Goal: Information Seeking & Learning: Learn about a topic

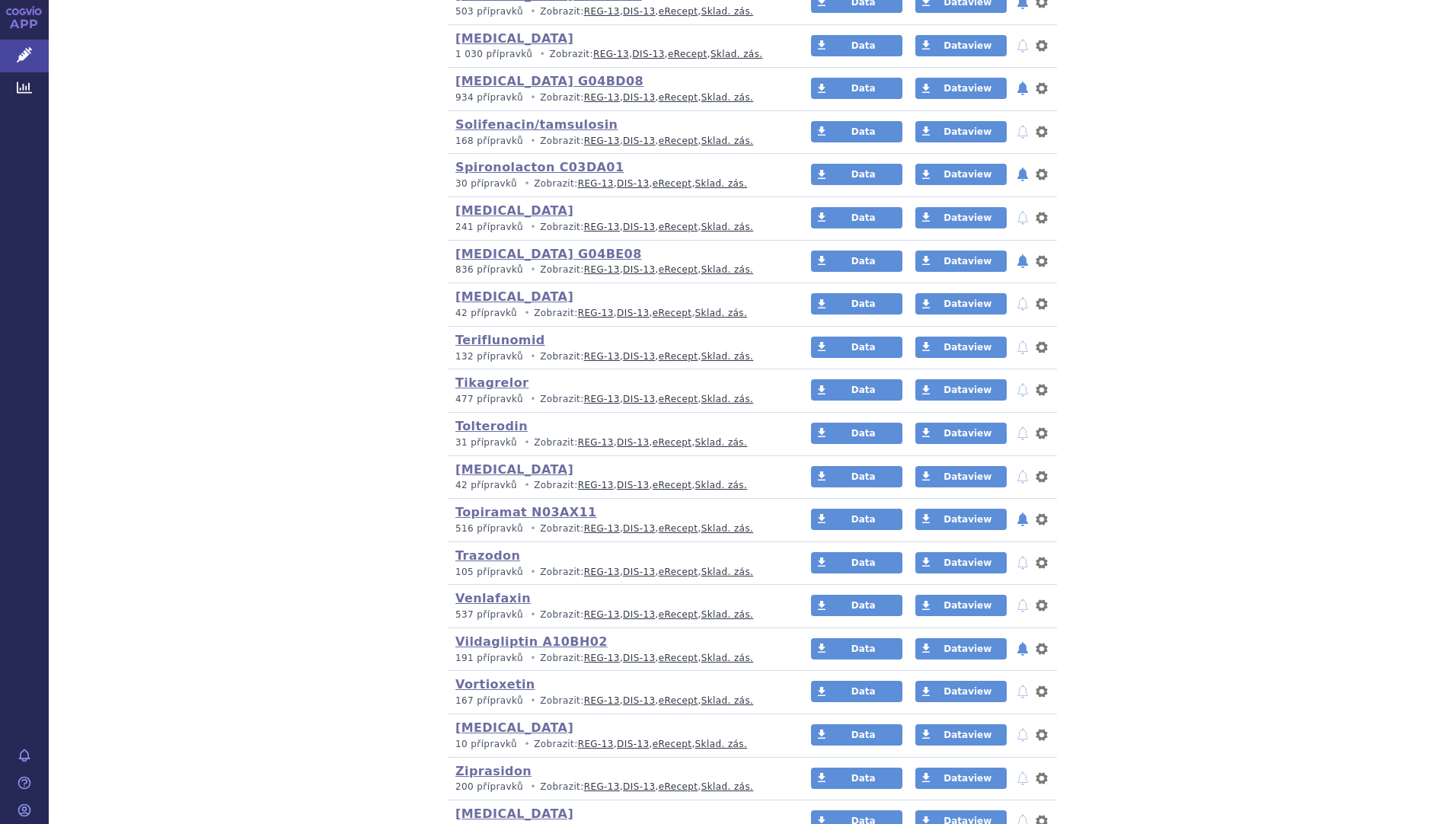
scroll to position [3371, 0]
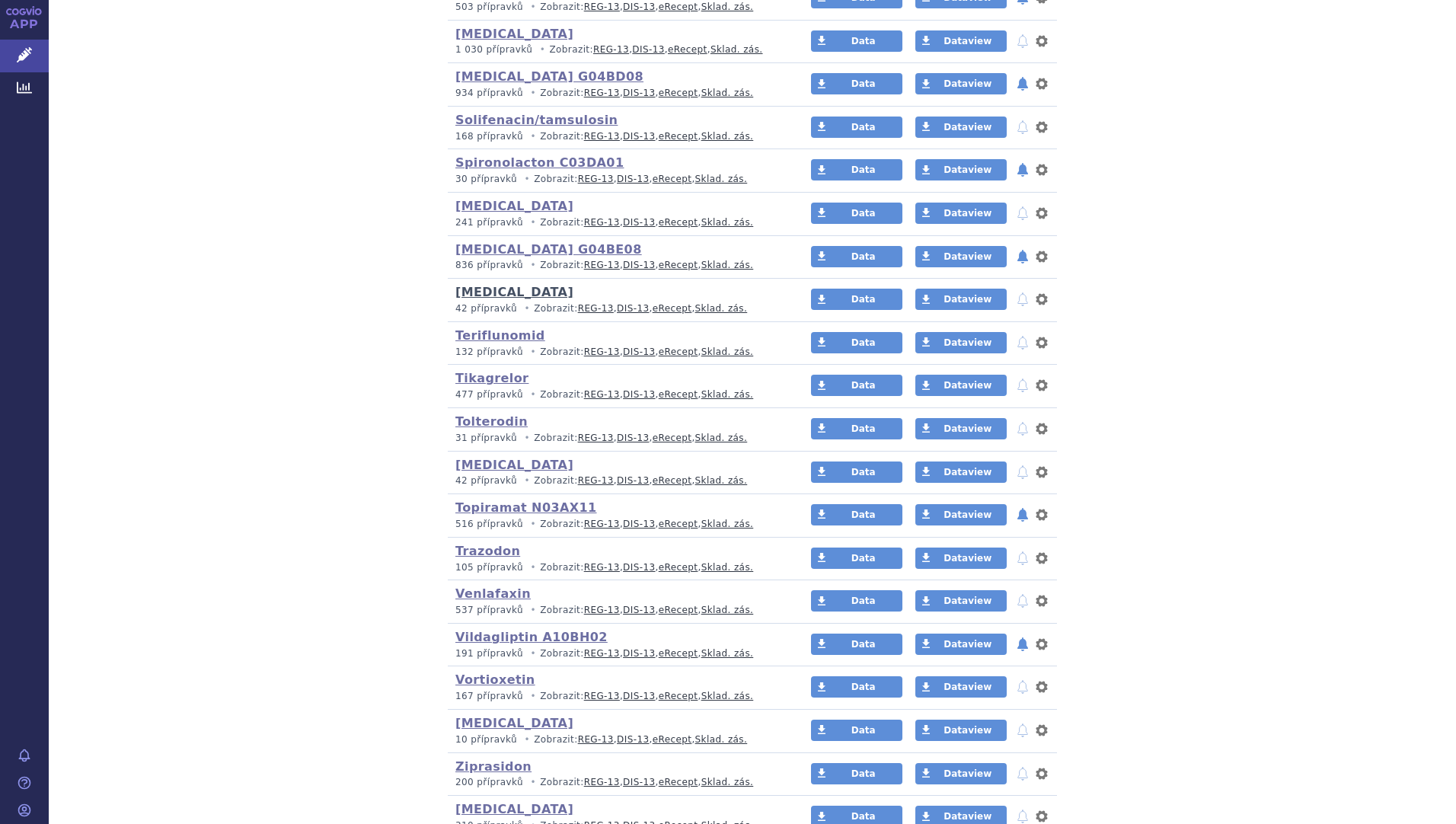
click at [467, 296] on link "[MEDICAL_DATA]" at bounding box center [514, 291] width 118 height 14
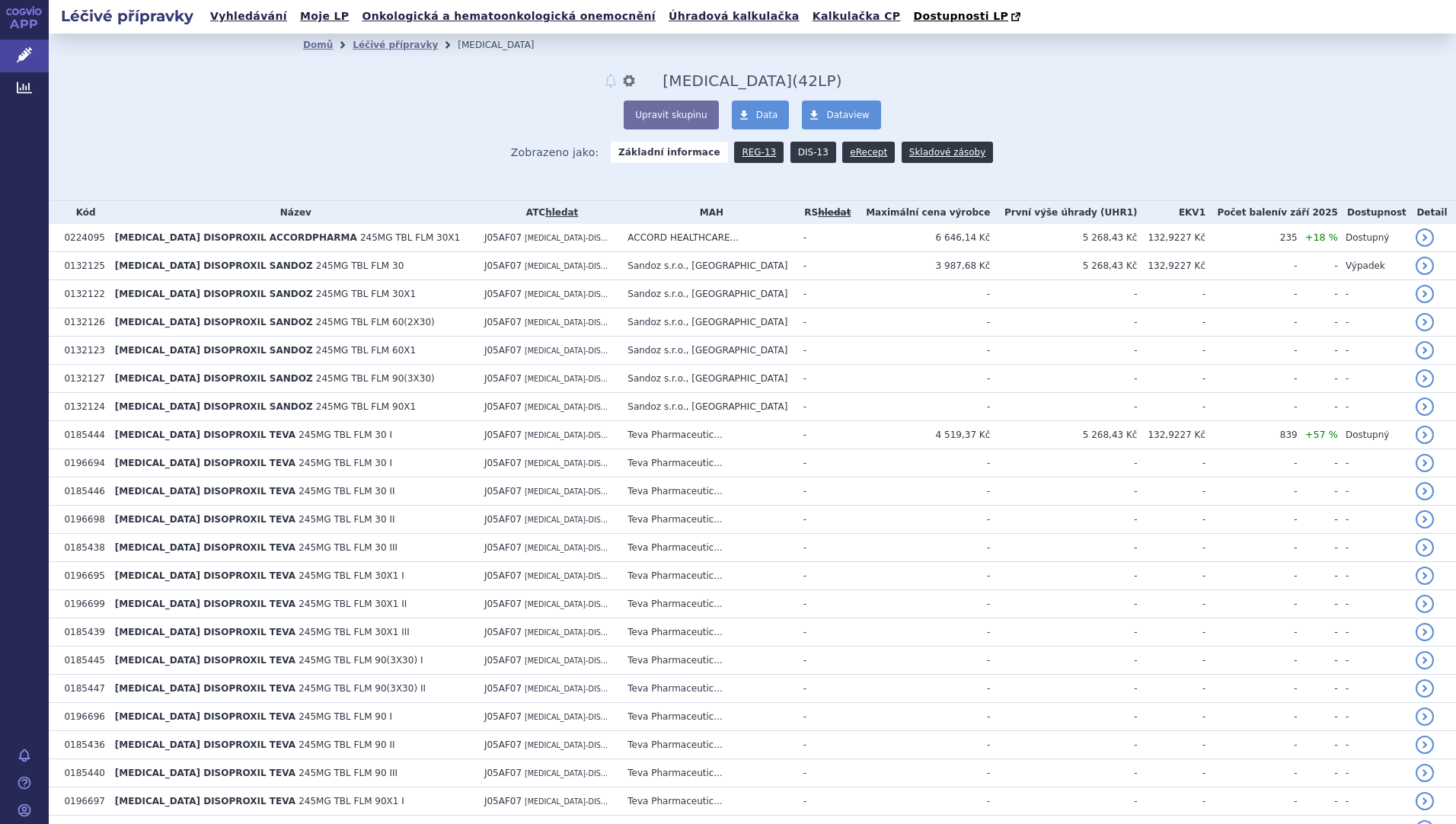
click at [791, 160] on link "DIS-13" at bounding box center [813, 152] width 46 height 21
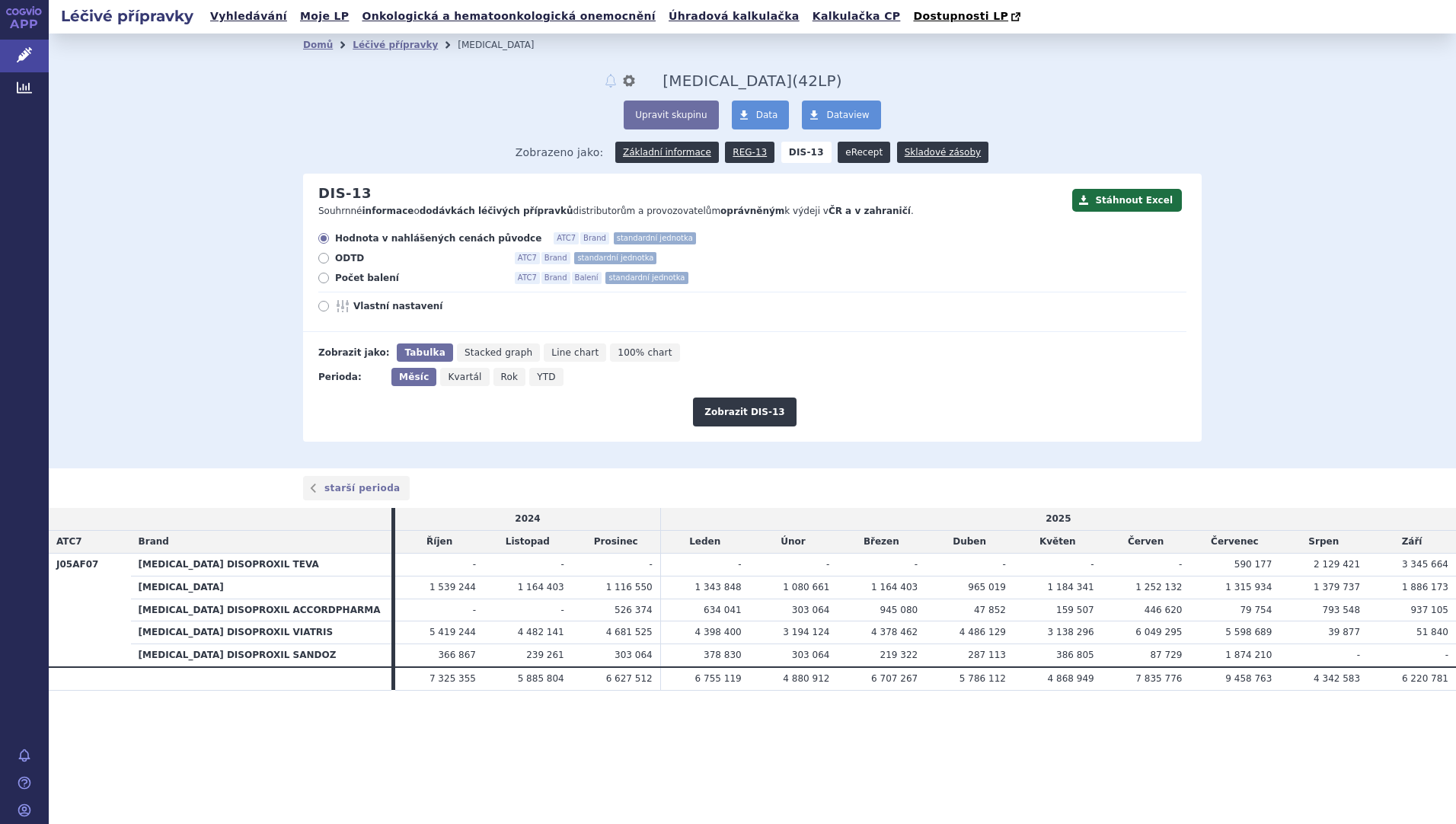
click at [847, 162] on link "eRecept" at bounding box center [863, 152] width 52 height 21
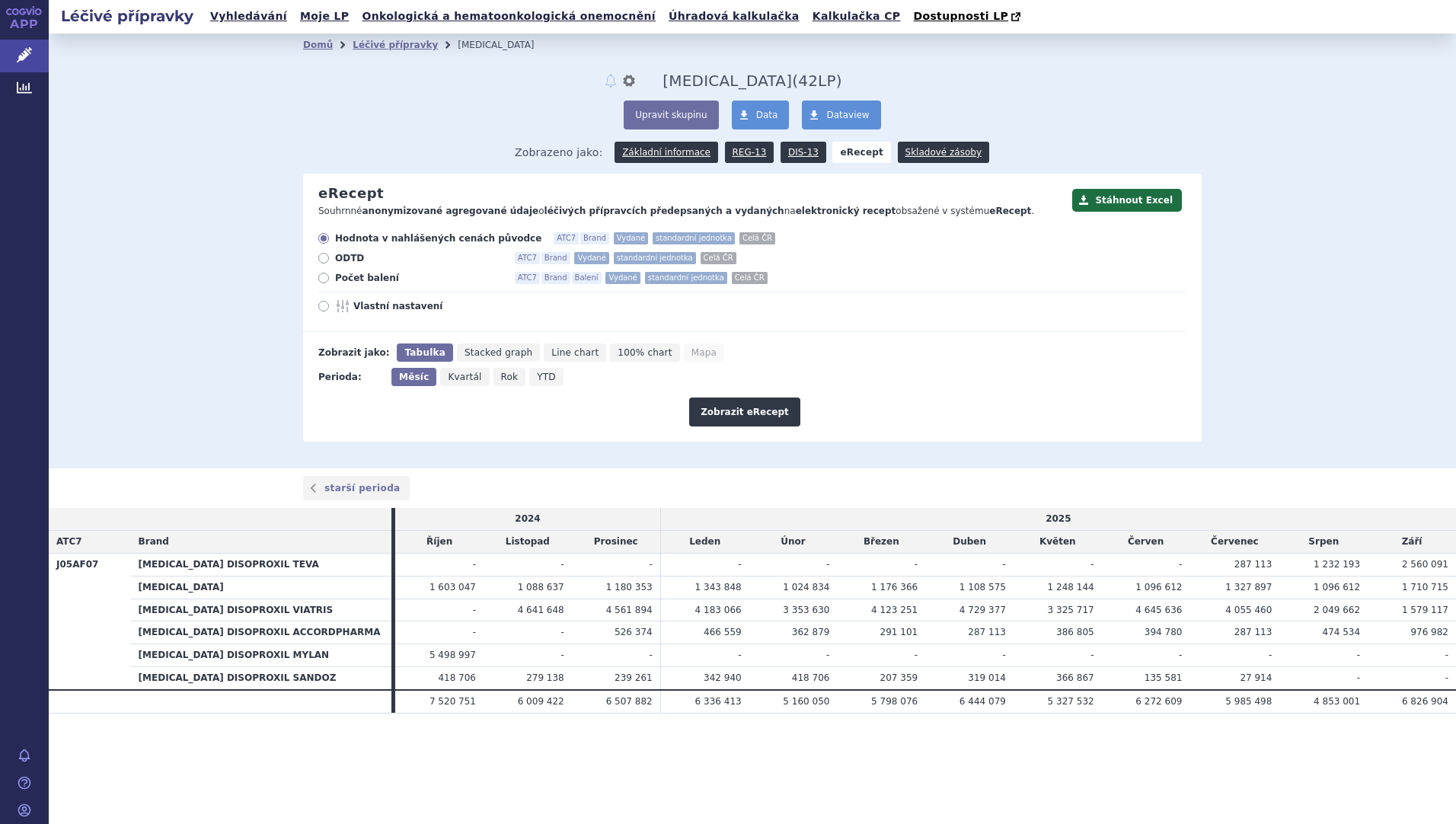
click at [326, 282] on icon at bounding box center [323, 278] width 11 height 11
click at [326, 282] on input "Počet balení ATC7 Brand Balení Vydané standardní jednotka Celá ČR" at bounding box center [325, 280] width 10 height 10
radio input "true"
click at [780, 418] on button "Zobrazit eRecept" at bounding box center [744, 412] width 111 height 29
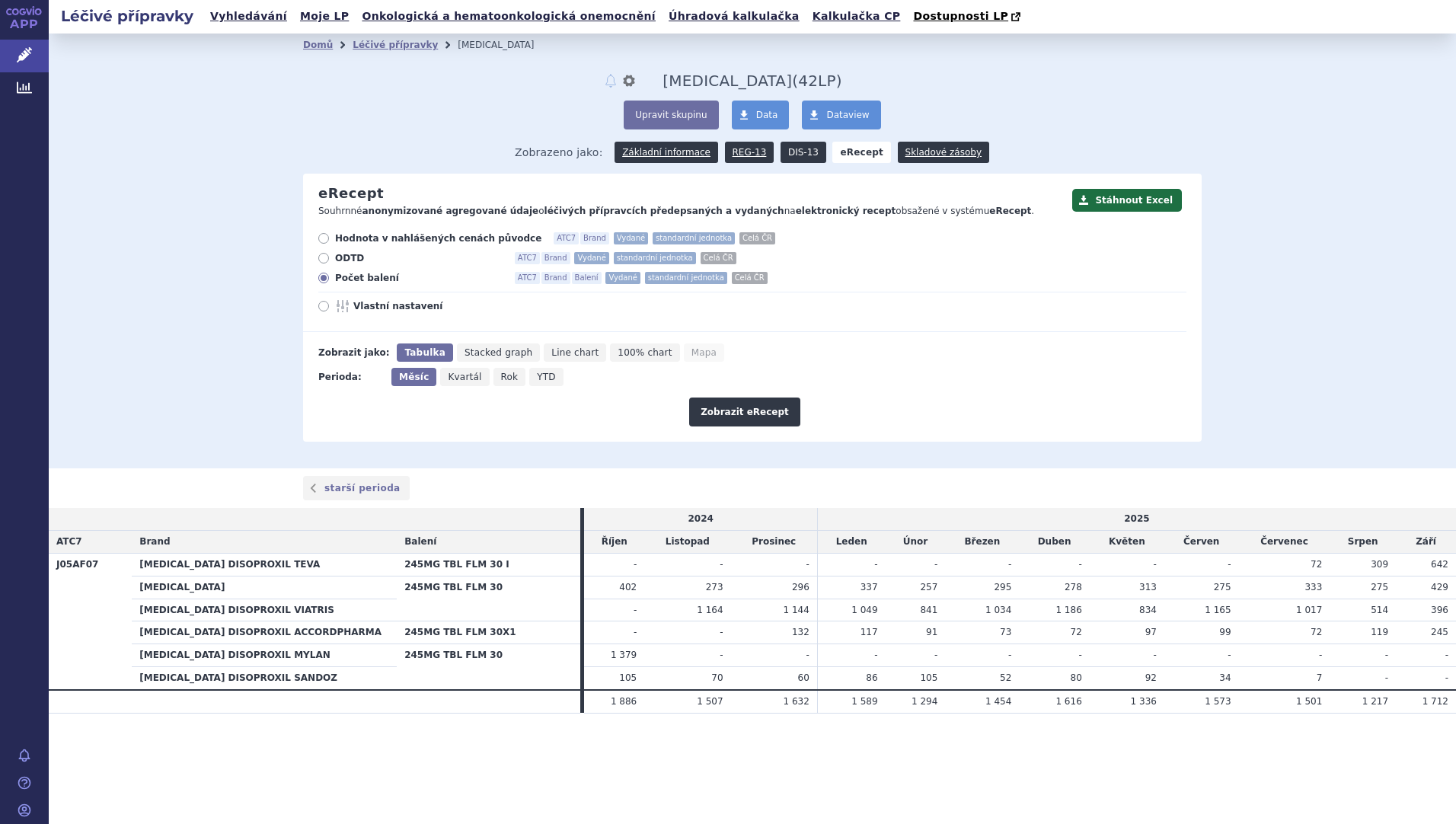
click at [799, 158] on link "DIS-13" at bounding box center [803, 152] width 46 height 21
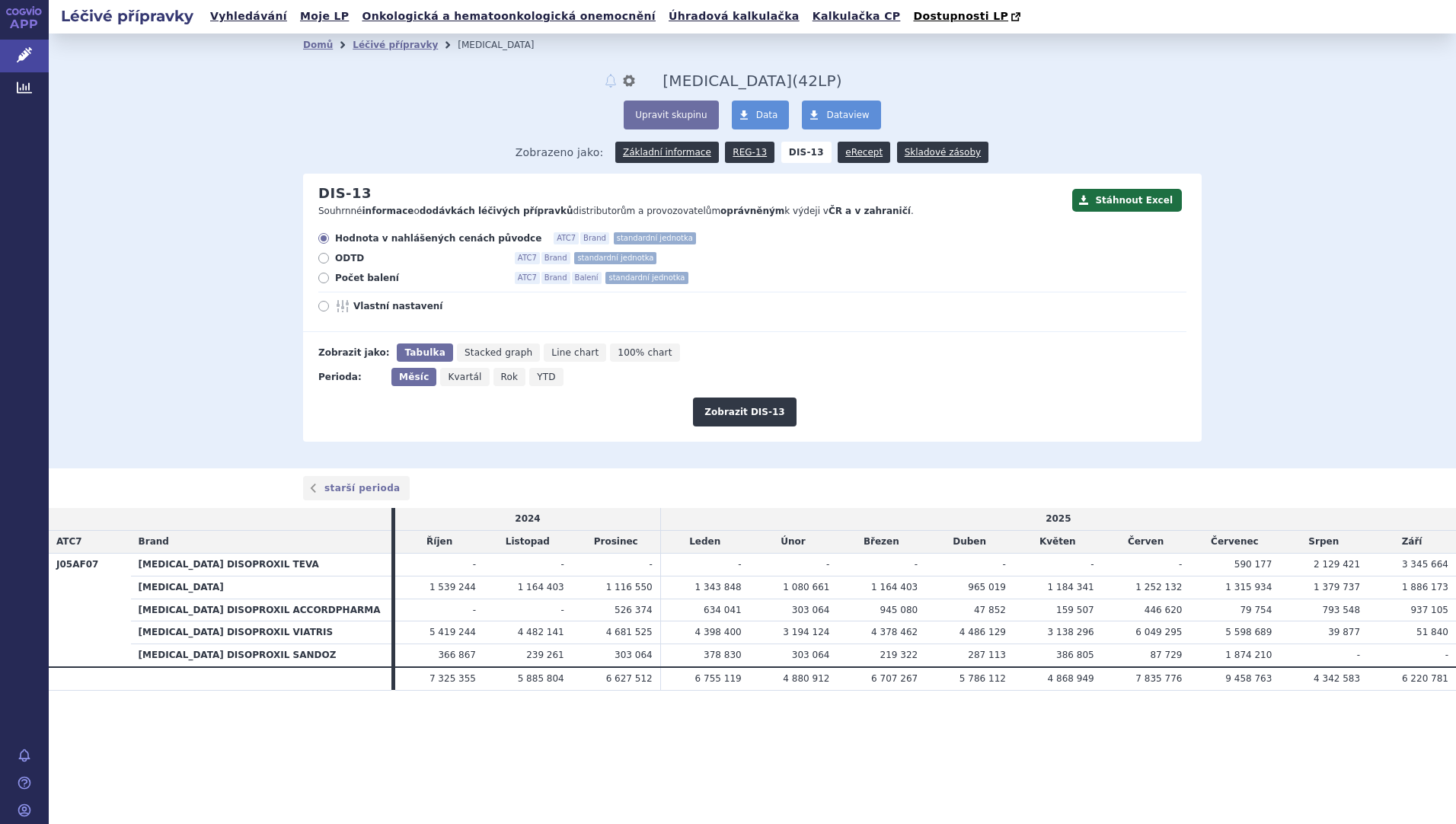
click at [321, 281] on icon at bounding box center [323, 278] width 11 height 11
click at [321, 281] on input "Počet balení ATC7 Brand Balení standardní jednotka" at bounding box center [325, 280] width 10 height 10
radio input "true"
click at [776, 420] on button "Zobrazit DIS-13" at bounding box center [743, 412] width 102 height 29
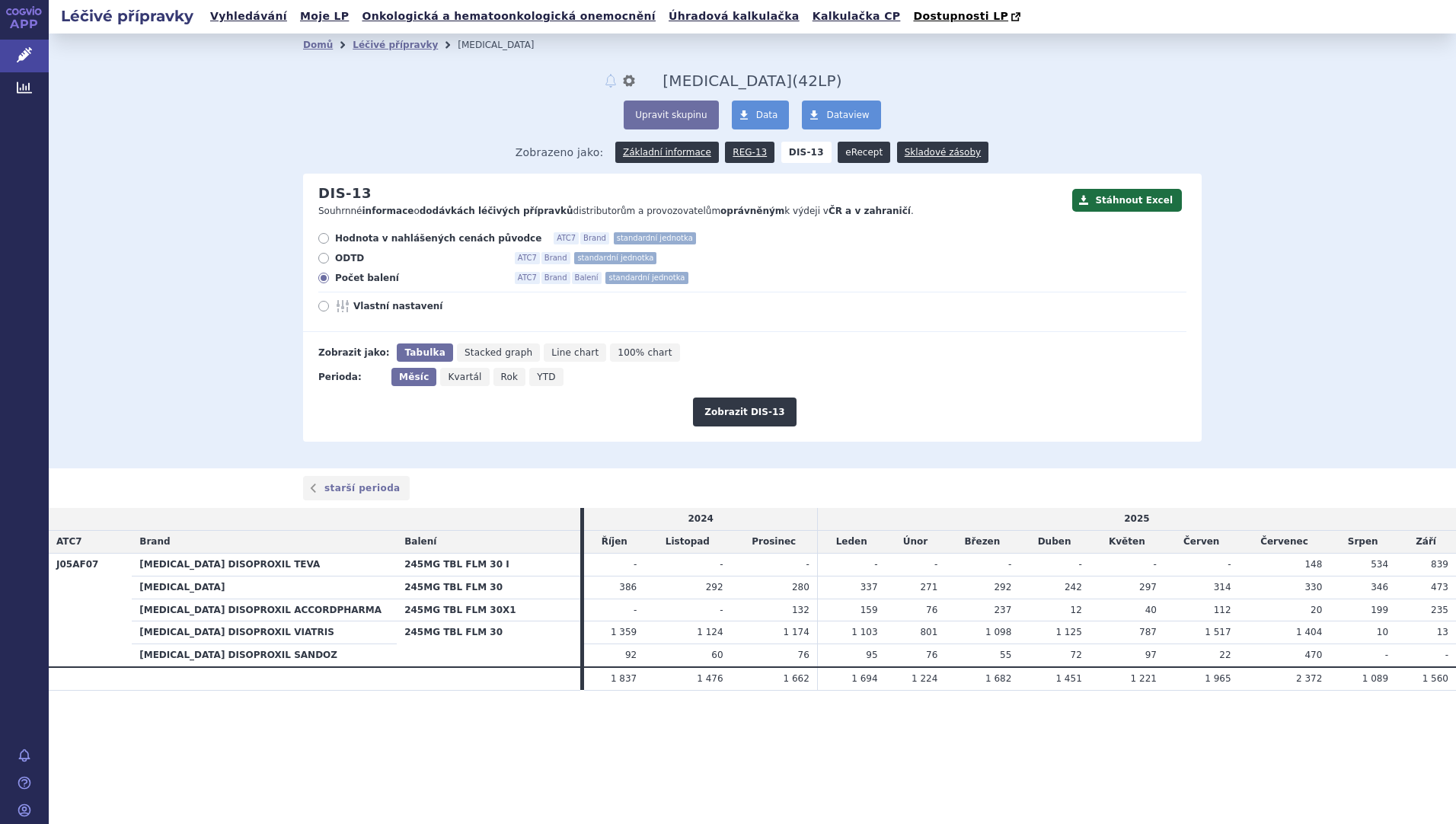
click at [874, 152] on link "eRecept" at bounding box center [863, 152] width 52 height 21
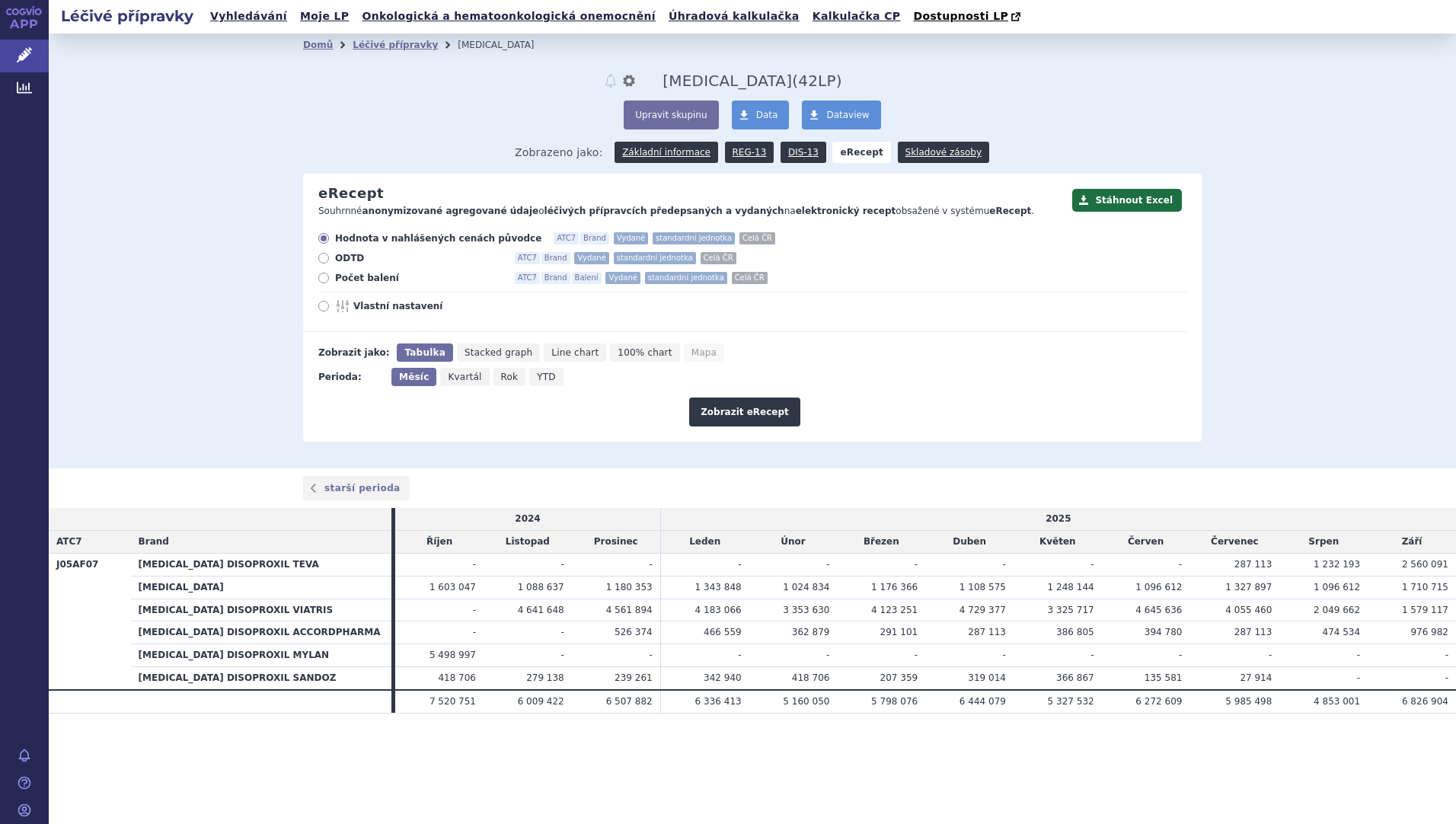
click at [328, 284] on label "Počet balení ATC7 Brand Balení Vydané standardní jednotka Celá ČR" at bounding box center [752, 278] width 868 height 12
click at [328, 284] on input "Počet balení ATC7 Brand Balení Vydané standardní jednotka Celá ČR" at bounding box center [325, 280] width 10 height 10
radio input "true"
click at [746, 412] on button "Zobrazit eRecept" at bounding box center [744, 412] width 111 height 29
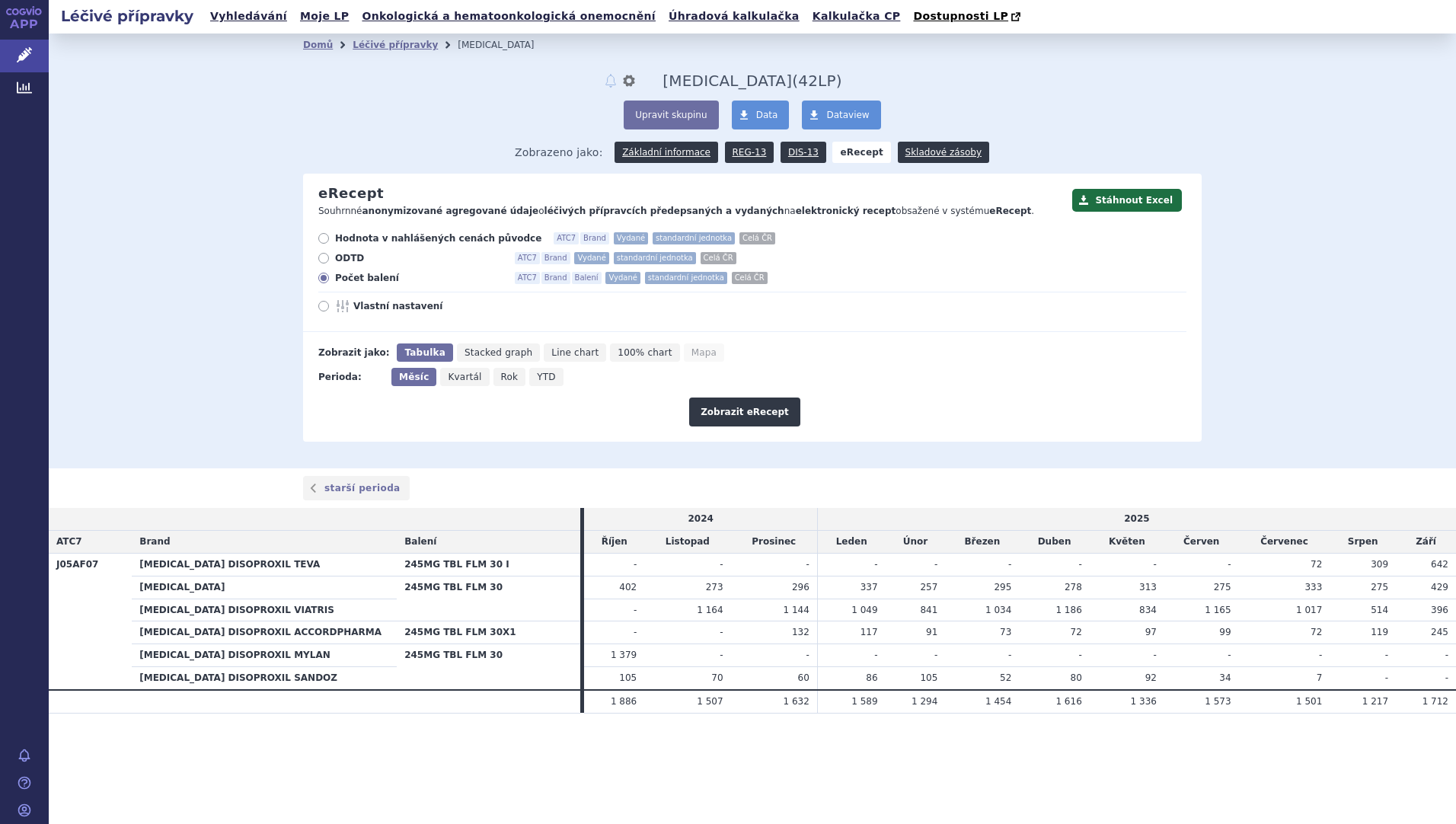
click at [323, 309] on icon at bounding box center [323, 306] width 11 height 11
click at [323, 309] on input "Vlastní nastavení" at bounding box center [325, 308] width 10 height 10
radio input "true"
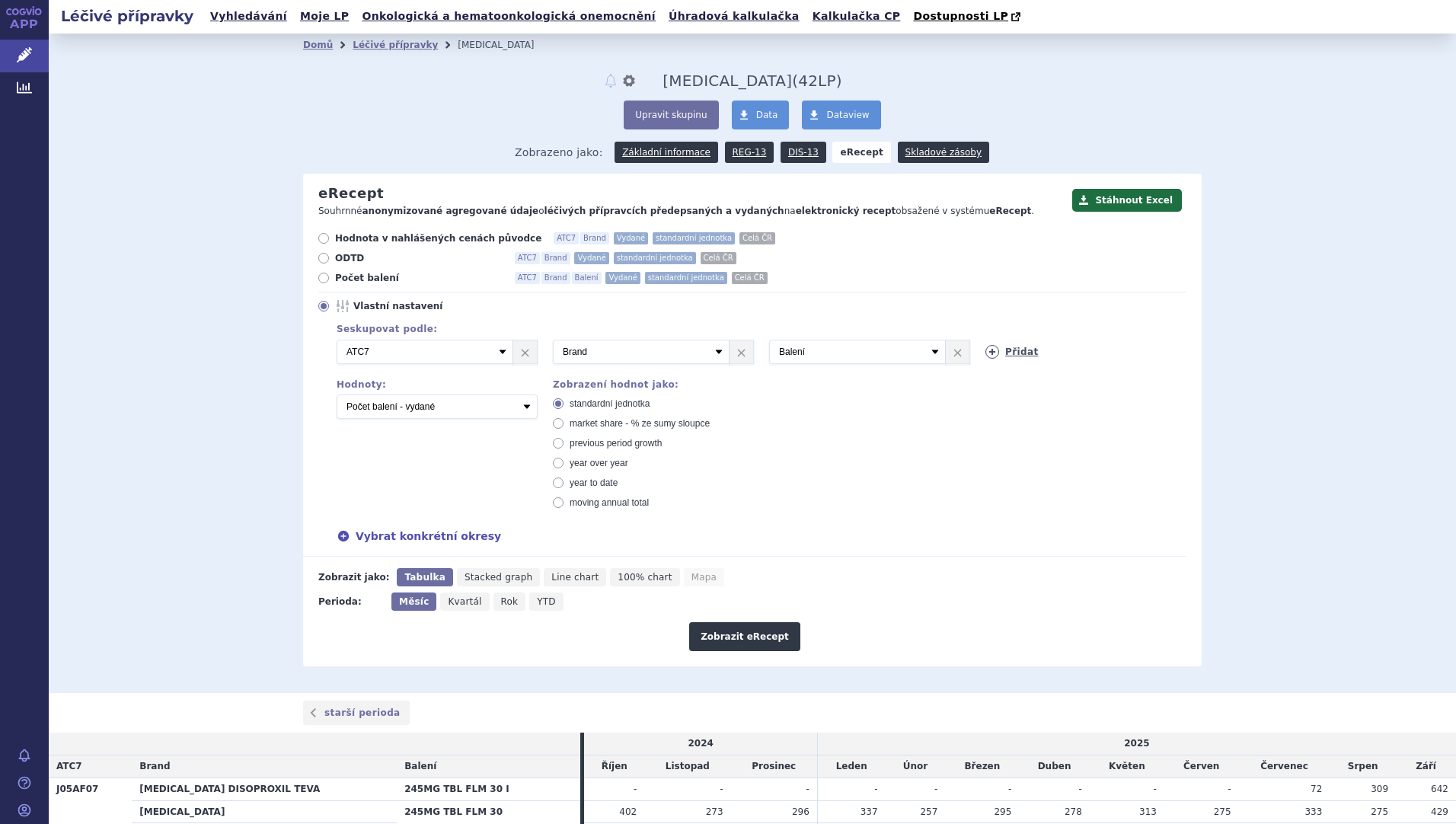
click at [1022, 353] on link "Přidat" at bounding box center [1012, 351] width 53 height 14
click at [1022, 353] on select "Vyberte groupování ATC3 ATC5 ATC7 Brand Balení Síla Forma SÚKL kód MAH VPOIS Re…" at bounding box center [1073, 351] width 177 height 25
select select "mah"
click at [985, 340] on select "Vyberte groupování ATC3 ATC5 ATC7 Brand Balení Síla Forma SÚKL kód MAH VPOIS Re…" at bounding box center [1073, 351] width 177 height 25
click at [716, 633] on button "Zobrazit eRecept" at bounding box center [744, 637] width 111 height 29
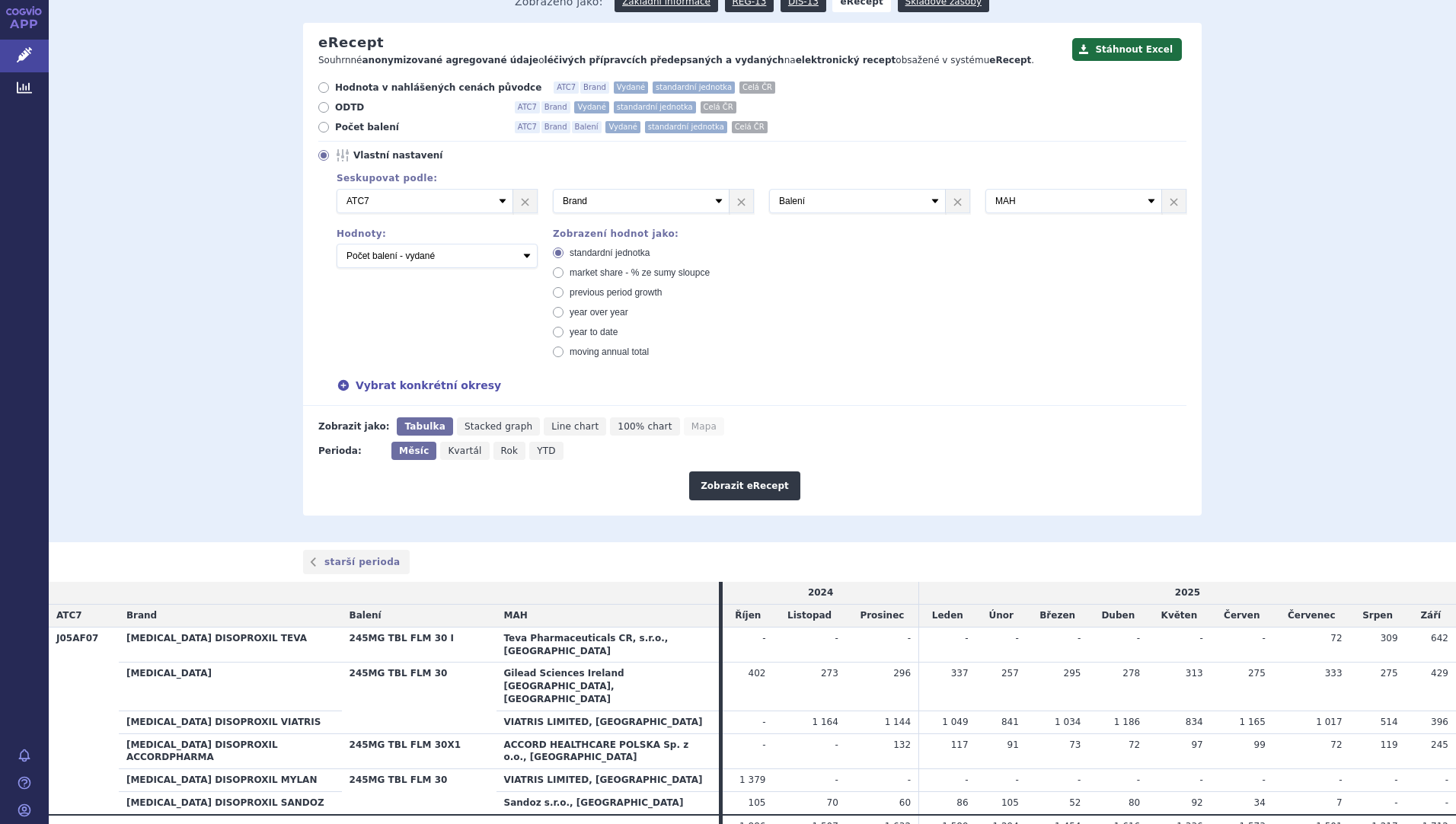
scroll to position [152, 0]
click at [785, 6] on link "DIS-13" at bounding box center [803, 0] width 46 height 21
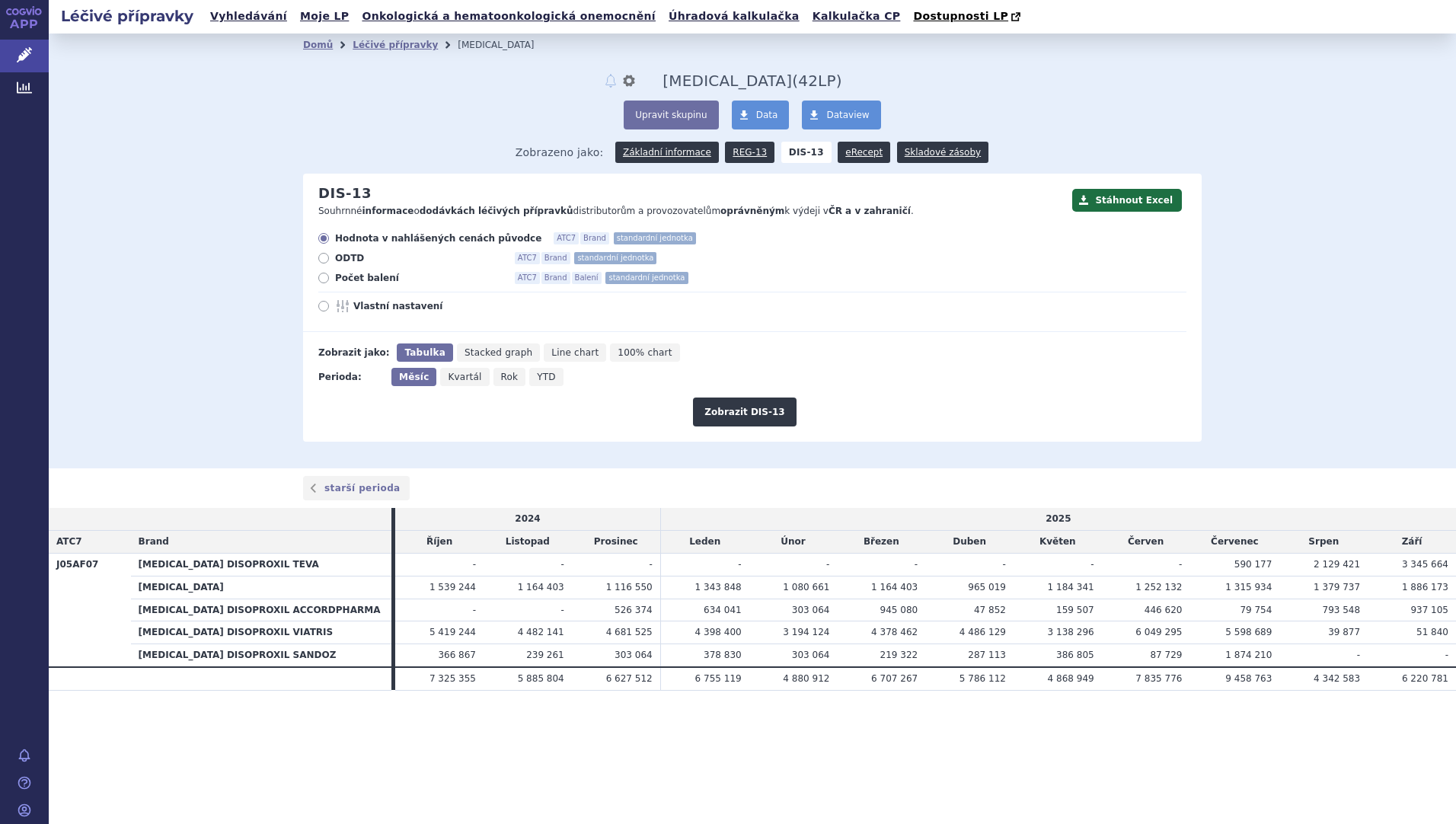
click at [329, 307] on label "Vlastní nastavení" at bounding box center [752, 306] width 868 height 12
click at [329, 307] on input "Vlastní nastavení" at bounding box center [325, 308] width 10 height 10
radio input "true"
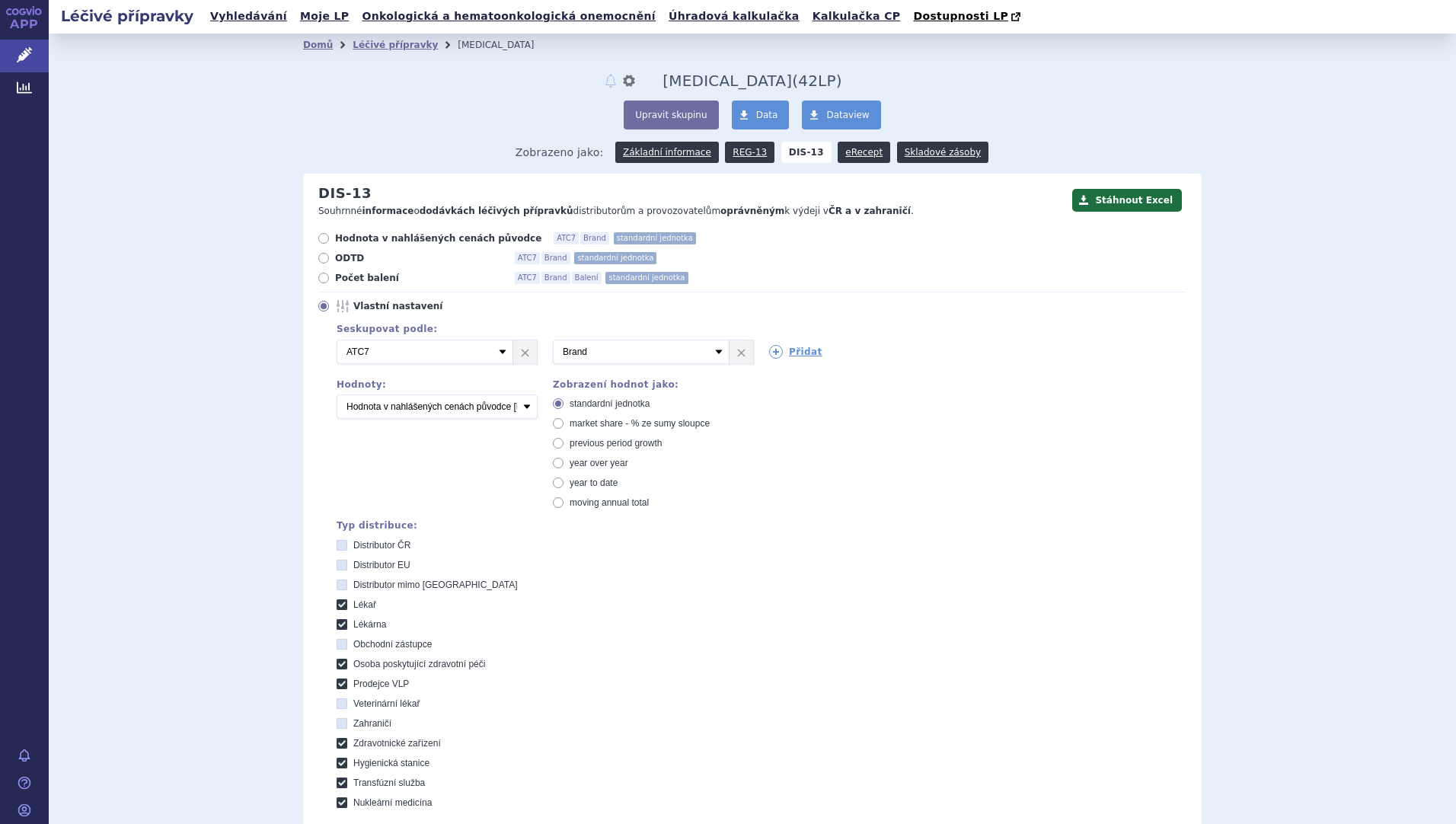
click at [322, 308] on icon at bounding box center [323, 306] width 11 height 11
click at [322, 308] on input "Vlastní nastavení" at bounding box center [325, 308] width 10 height 10
click at [318, 280] on icon at bounding box center [323, 278] width 11 height 11
click at [320, 280] on input "Počet balení ATC7 Brand Balení standardní jednotka" at bounding box center [325, 280] width 10 height 10
radio input "true"
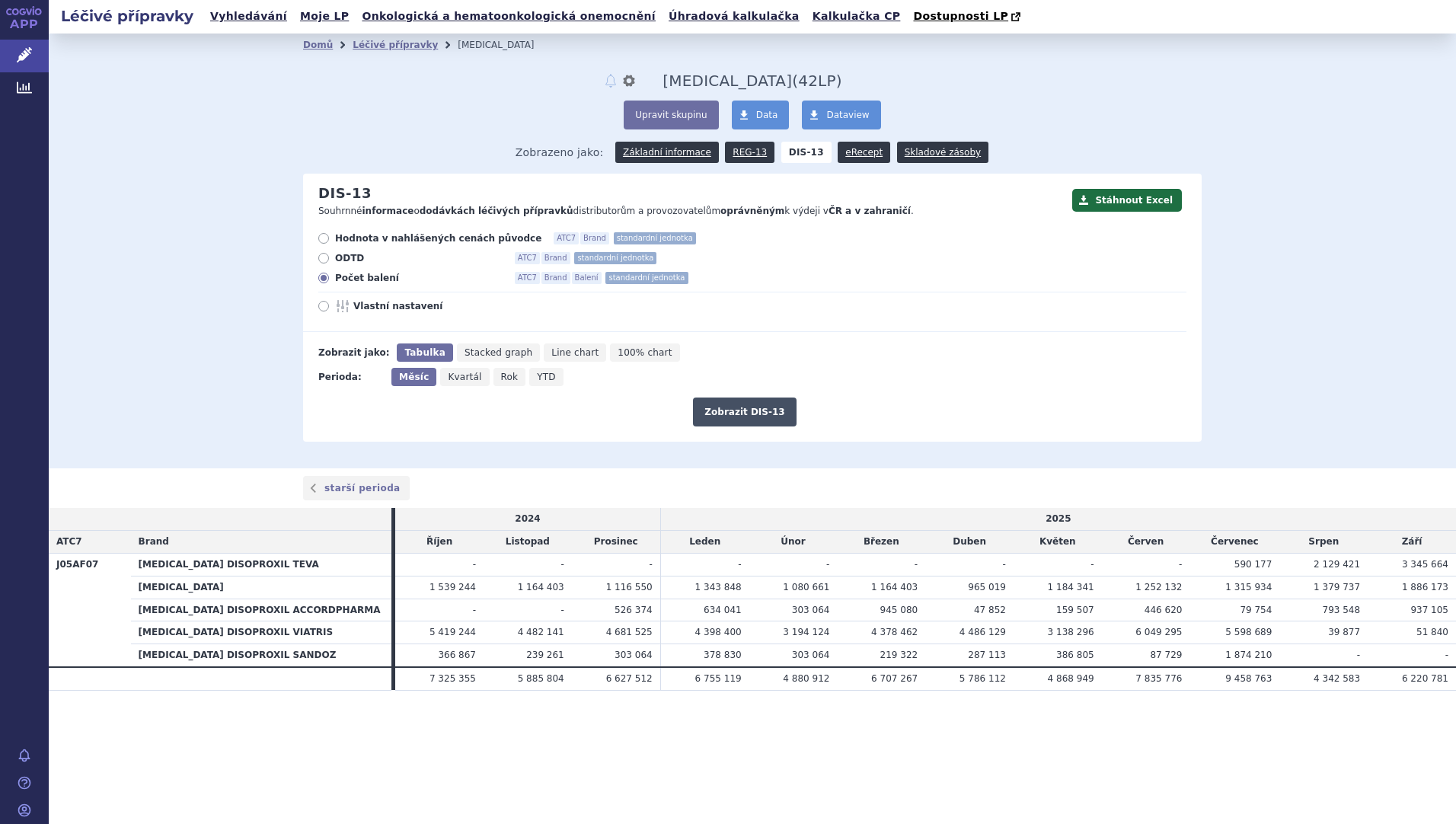
click at [714, 406] on button "Zobrazit DIS-13" at bounding box center [743, 412] width 102 height 29
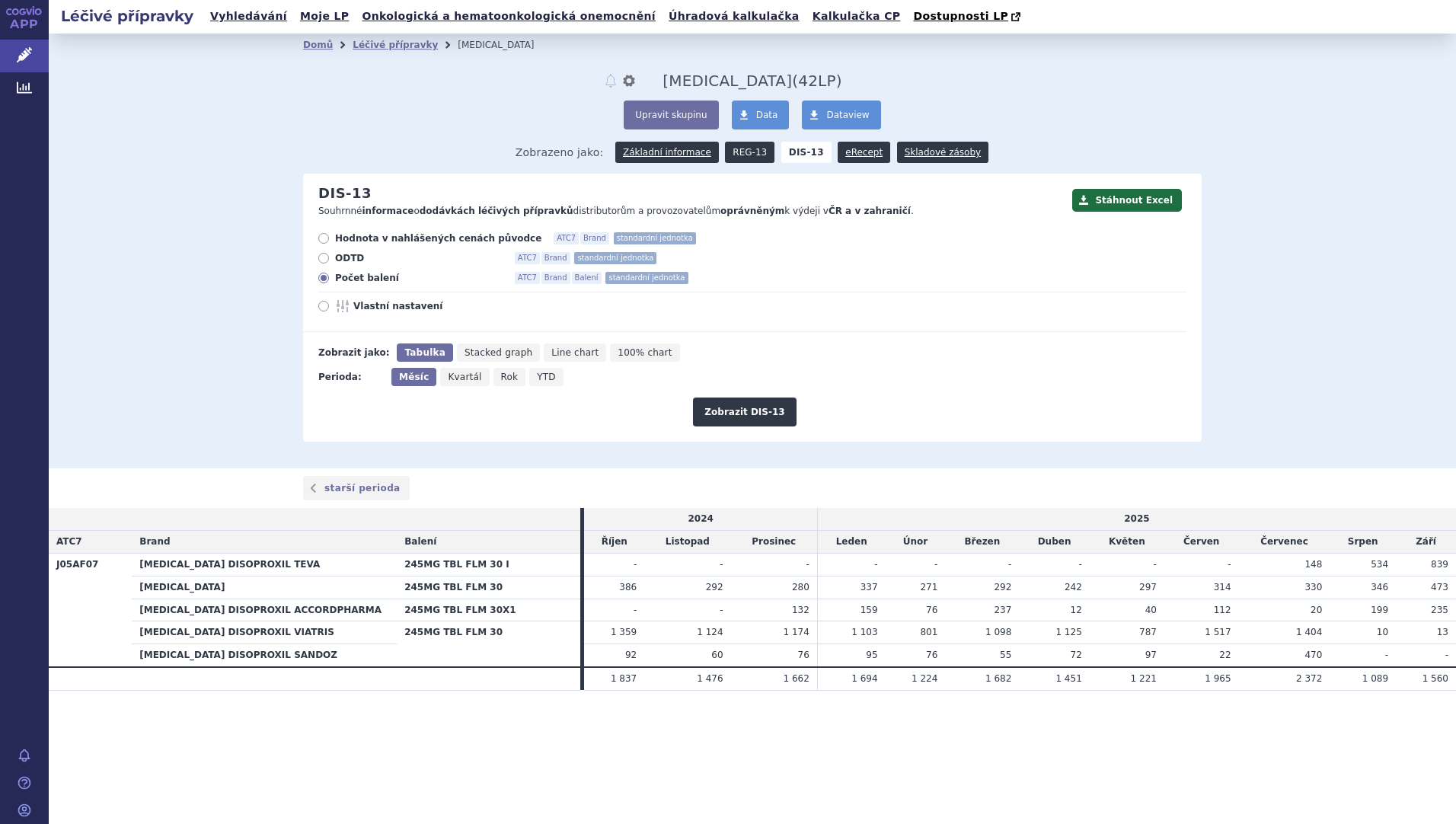
click at [742, 156] on link "REG-13" at bounding box center [749, 152] width 49 height 21
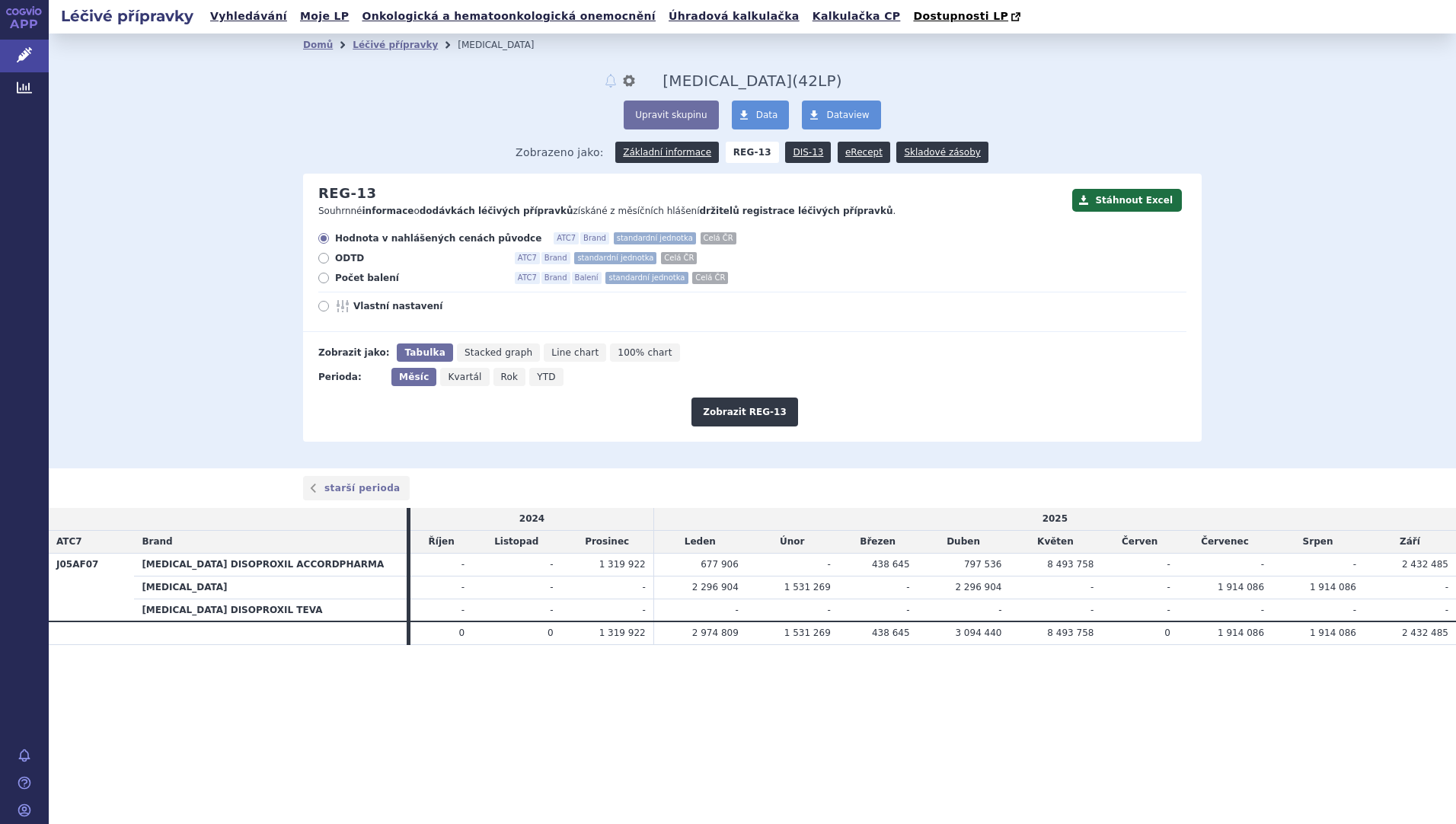
click at [370, 279] on span "Počet balení" at bounding box center [419, 278] width 168 height 12
click at [329, 279] on input "Počet balení ATC7 Brand Balení standardní jednotka Celá ČR" at bounding box center [325, 280] width 10 height 10
radio input "true"
click at [785, 412] on button "Zobrazit REG-13" at bounding box center [745, 412] width 107 height 29
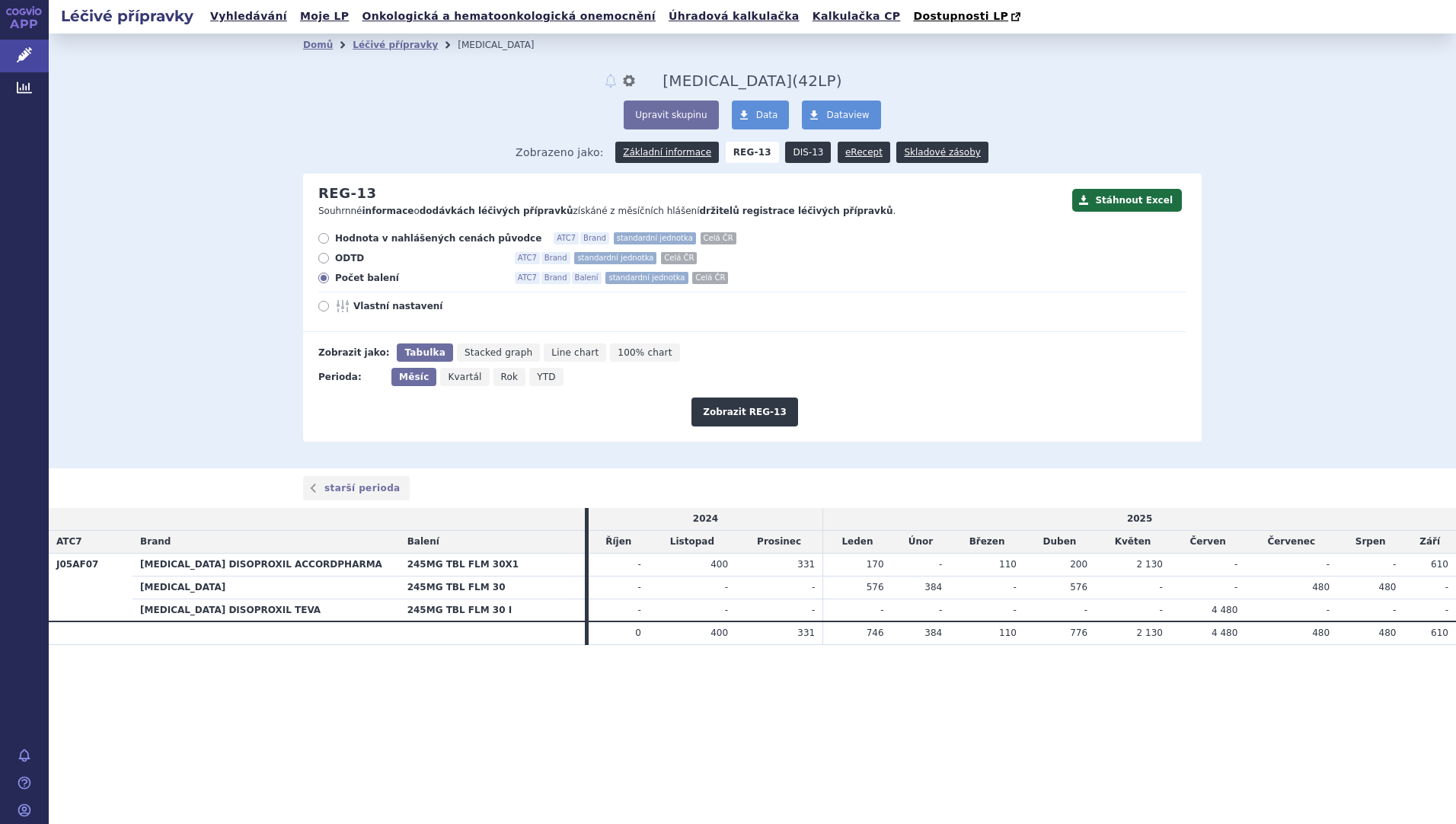
click at [793, 158] on link "DIS-13" at bounding box center [808, 152] width 46 height 21
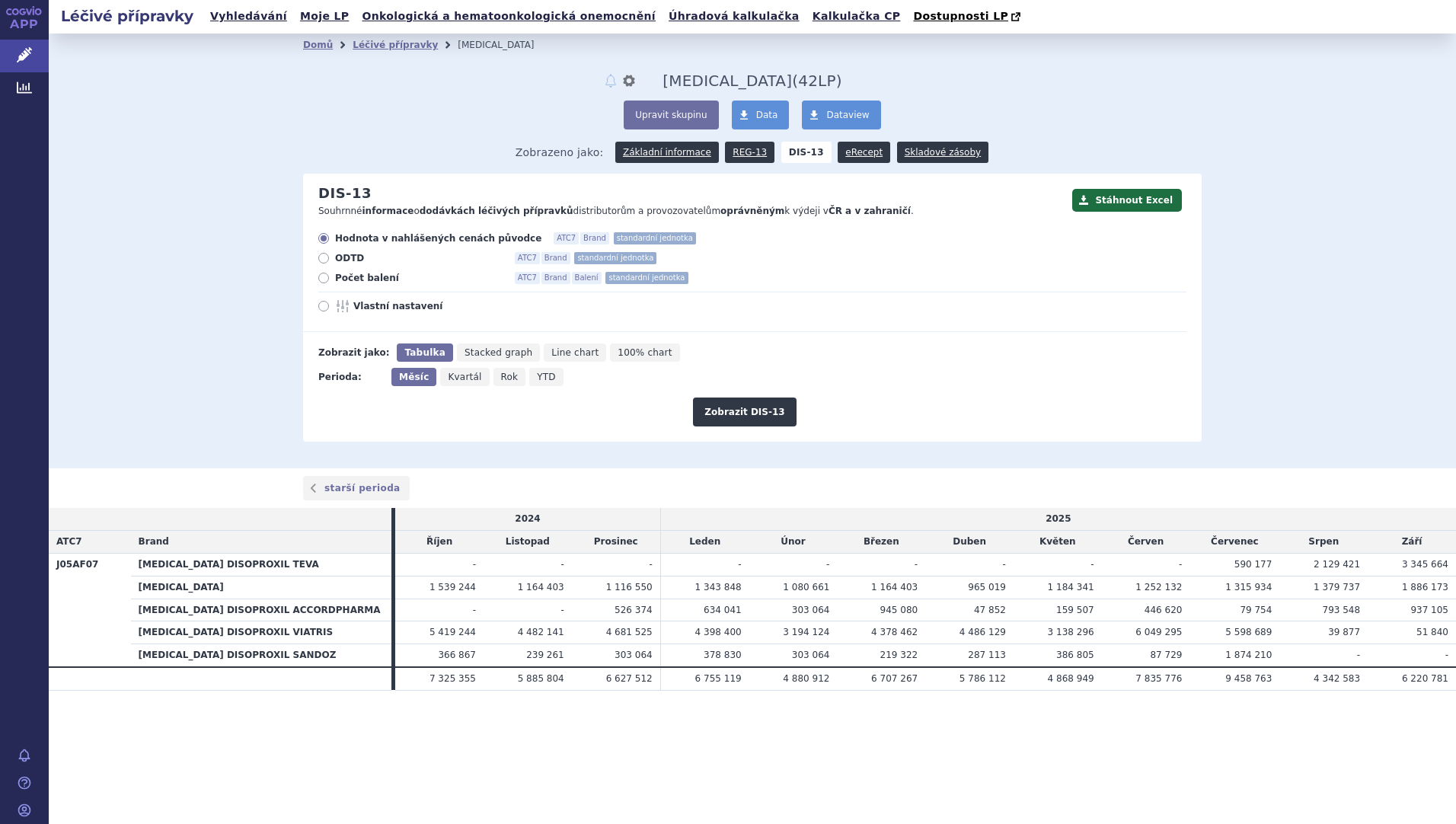
click at [341, 279] on span "Počet balení" at bounding box center [419, 278] width 168 height 12
click at [329, 279] on input "Počet balení ATC7 Brand Balení standardní jednotka" at bounding box center [325, 280] width 10 height 10
radio input "true"
click at [781, 413] on button "Zobrazit DIS-13" at bounding box center [743, 412] width 102 height 29
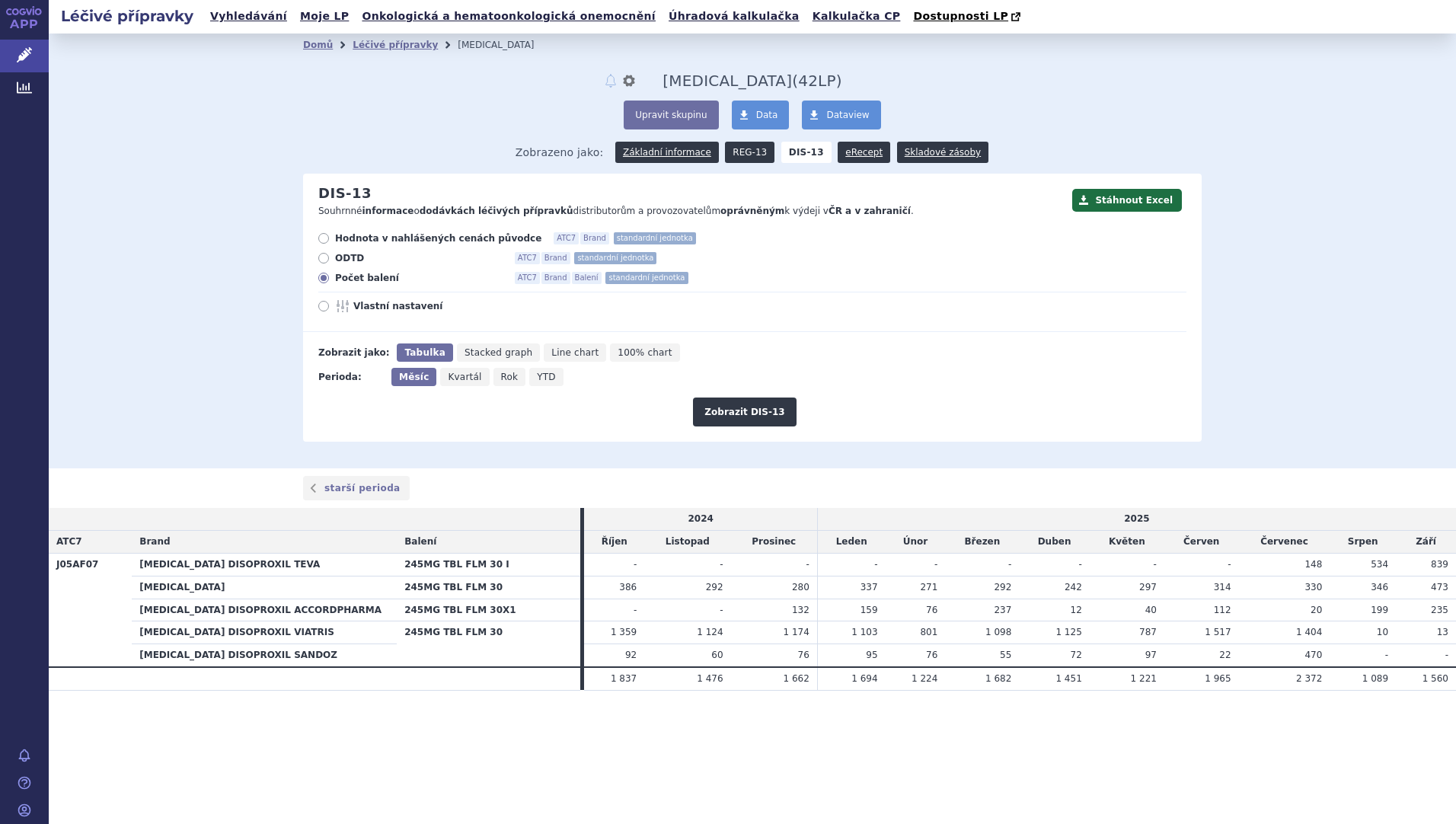
click at [747, 158] on link "REG-13" at bounding box center [749, 152] width 49 height 21
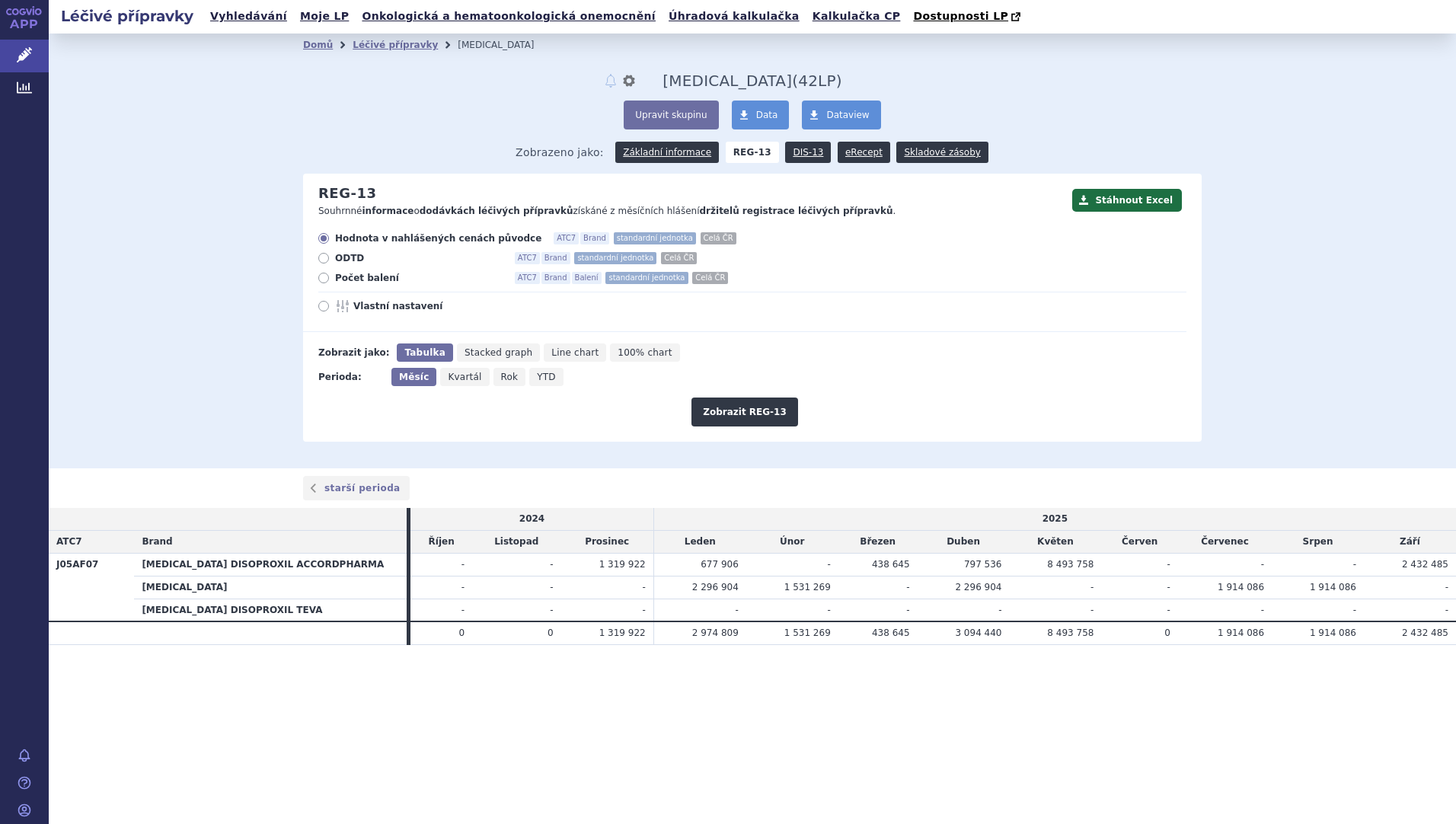
click at [318, 279] on icon at bounding box center [323, 278] width 11 height 11
click at [320, 279] on input "Počet balení ATC7 Brand Balení standardní jednotka Celá ČR" at bounding box center [325, 280] width 10 height 10
radio input "true"
click at [767, 401] on button "Zobrazit REG-13" at bounding box center [745, 412] width 107 height 29
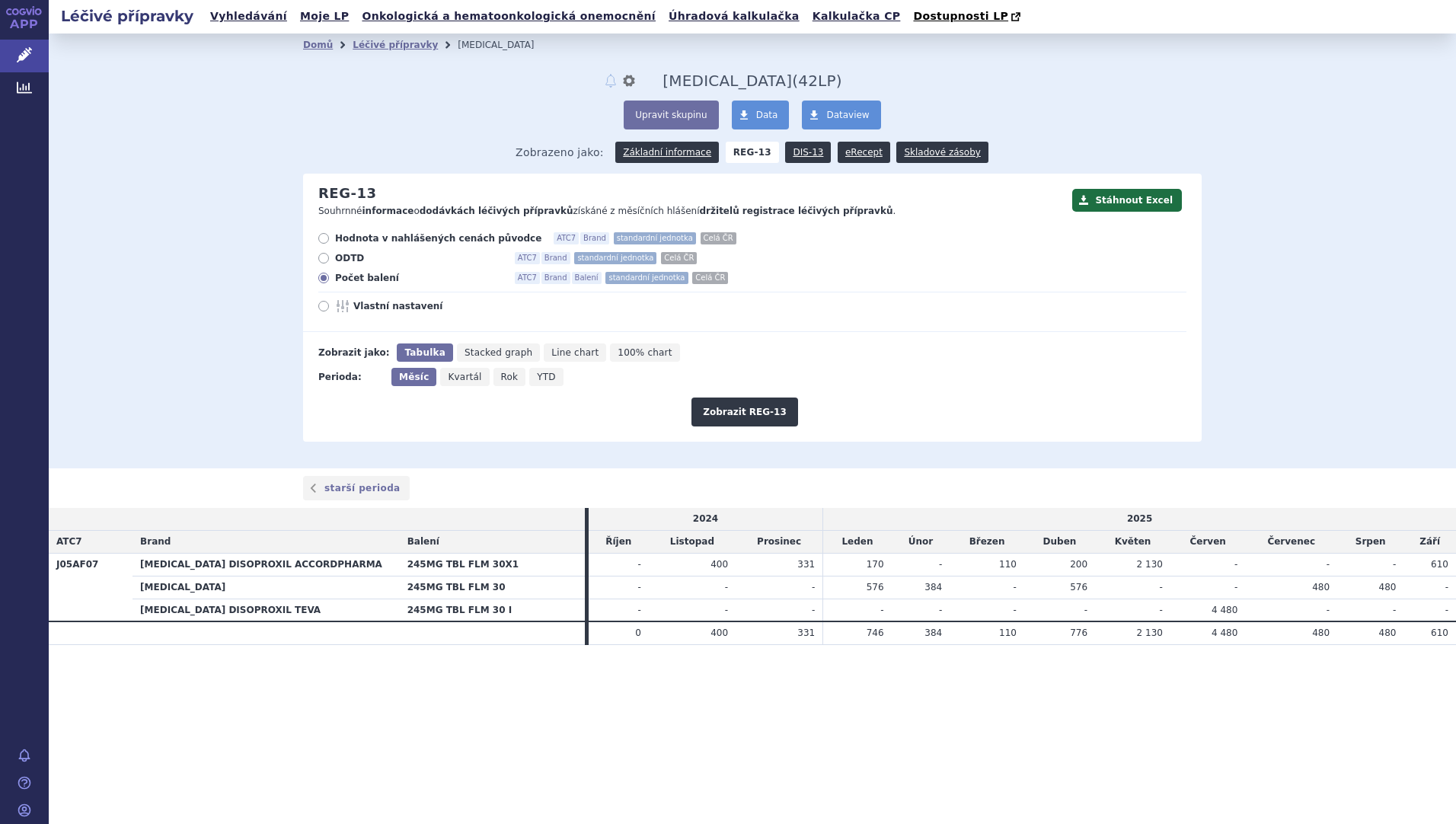
click at [324, 243] on icon at bounding box center [323, 238] width 11 height 11
click at [324, 243] on input "Hodnota v nahlášených cenách původce ATC7 Brand standardní jednotka Celá ČR" at bounding box center [325, 241] width 10 height 10
radio input "true"
click at [795, 161] on link "DIS-13" at bounding box center [808, 152] width 46 height 21
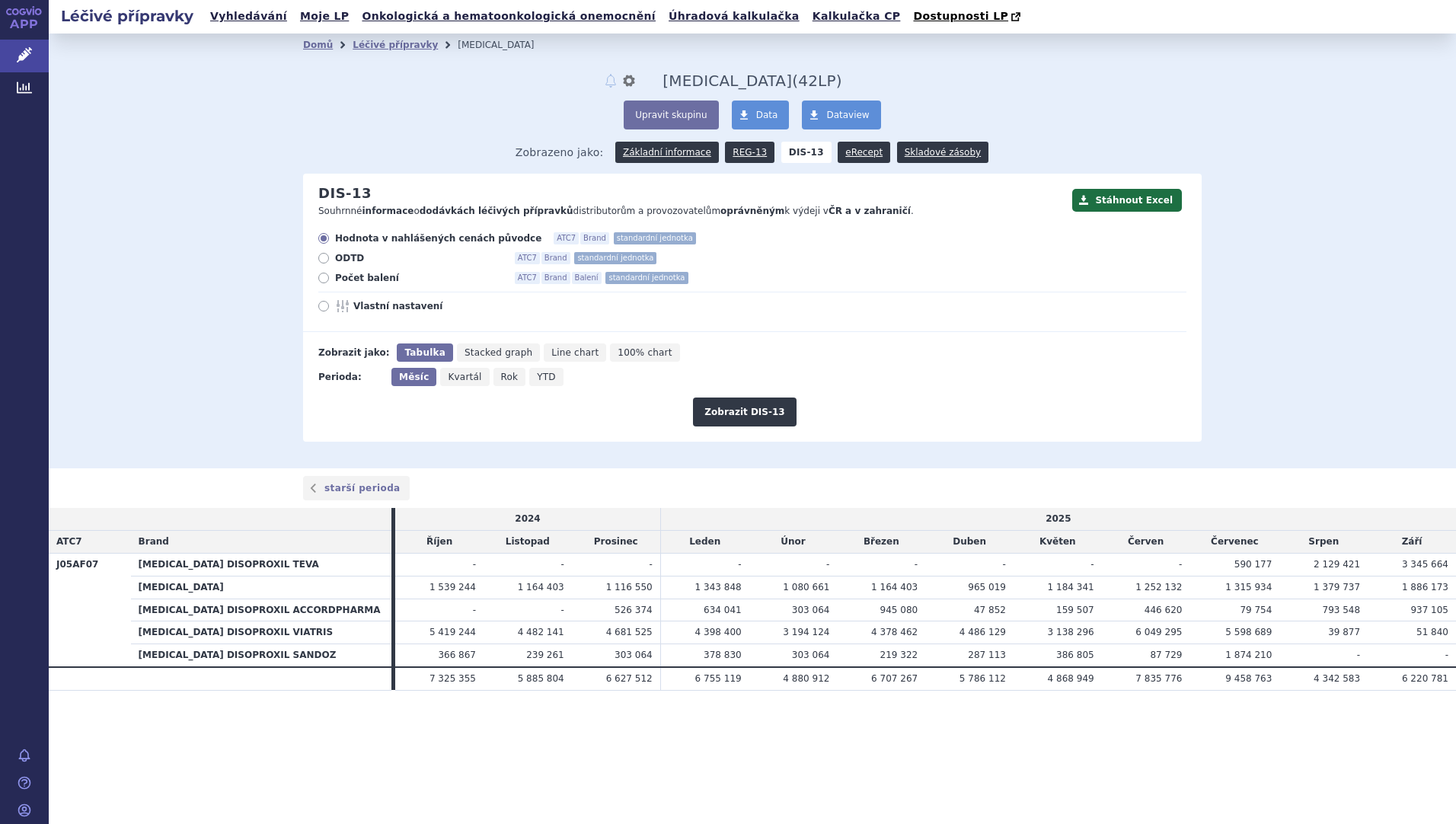
click at [325, 279] on icon at bounding box center [323, 278] width 11 height 11
click at [325, 279] on input "Počet balení ATC7 Brand Balení standardní jednotka" at bounding box center [325, 280] width 10 height 10
radio input "true"
click at [768, 418] on button "Zobrazit DIS-13" at bounding box center [743, 412] width 102 height 29
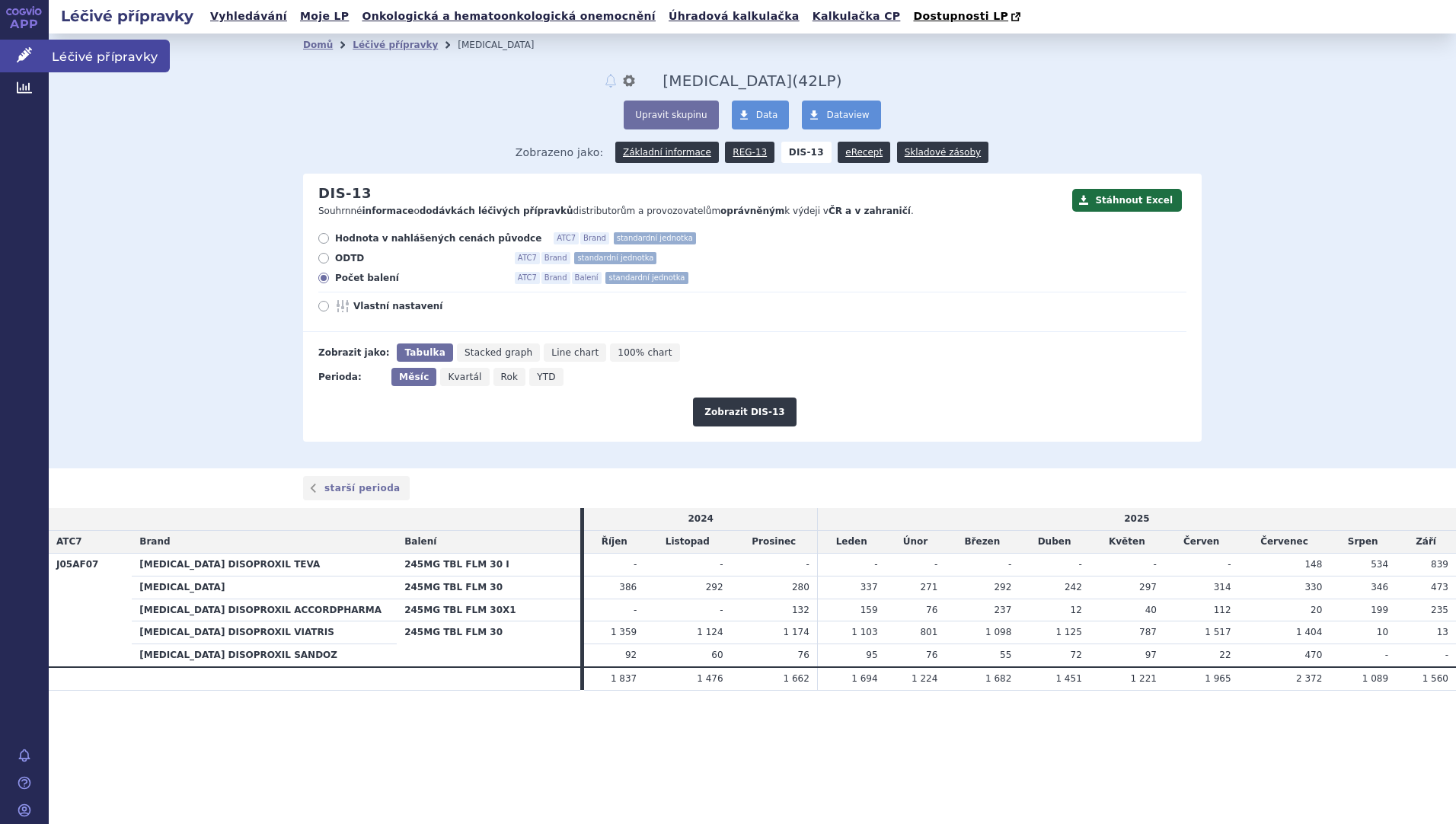
click at [97, 55] on span "Léčivé přípravky" at bounding box center [109, 56] width 121 height 32
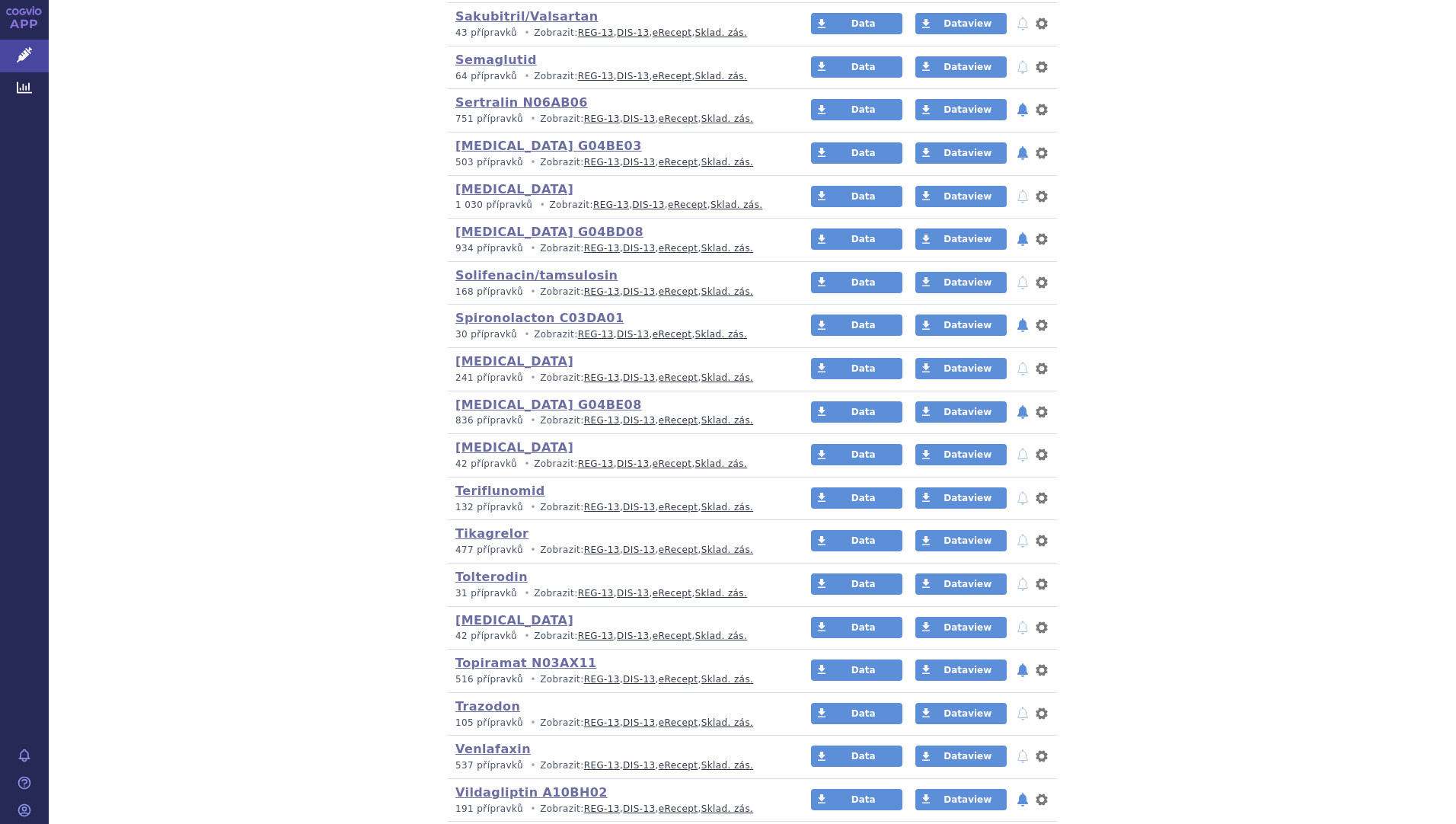
scroll to position [3505, 0]
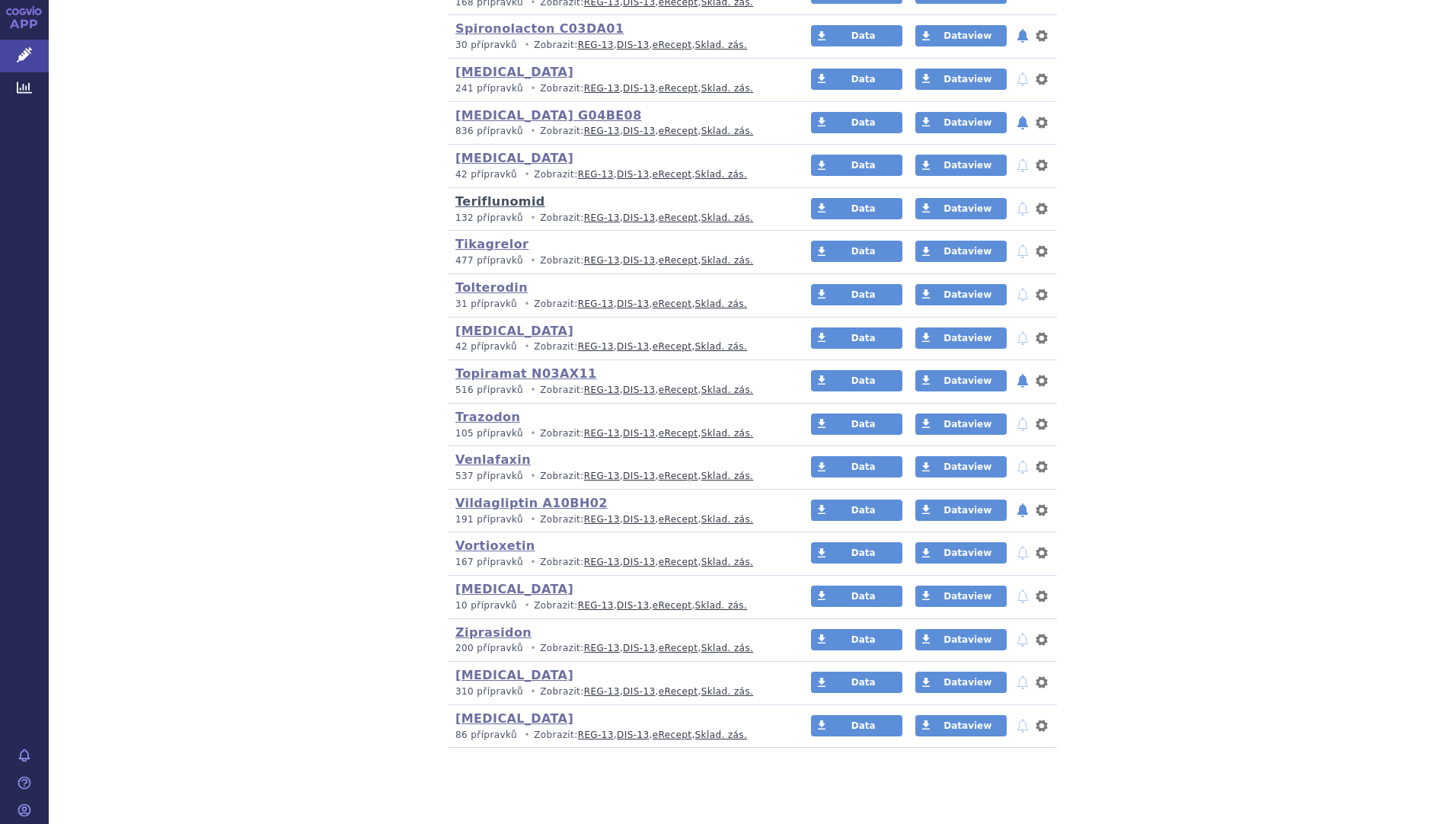
click at [458, 207] on link "Teriflunomid" at bounding box center [500, 201] width 90 height 14
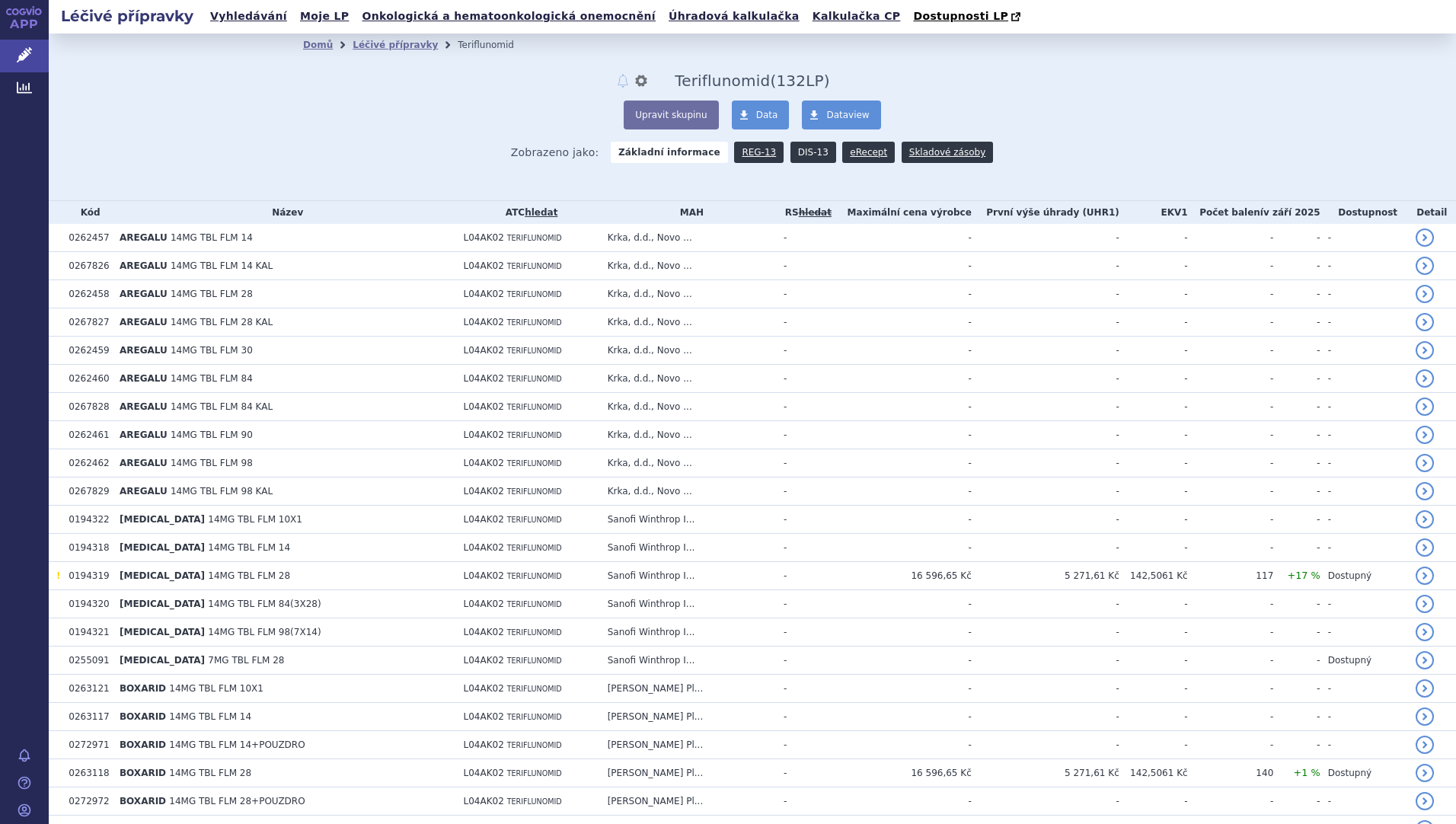
click at [802, 152] on link "DIS-13" at bounding box center [813, 152] width 46 height 21
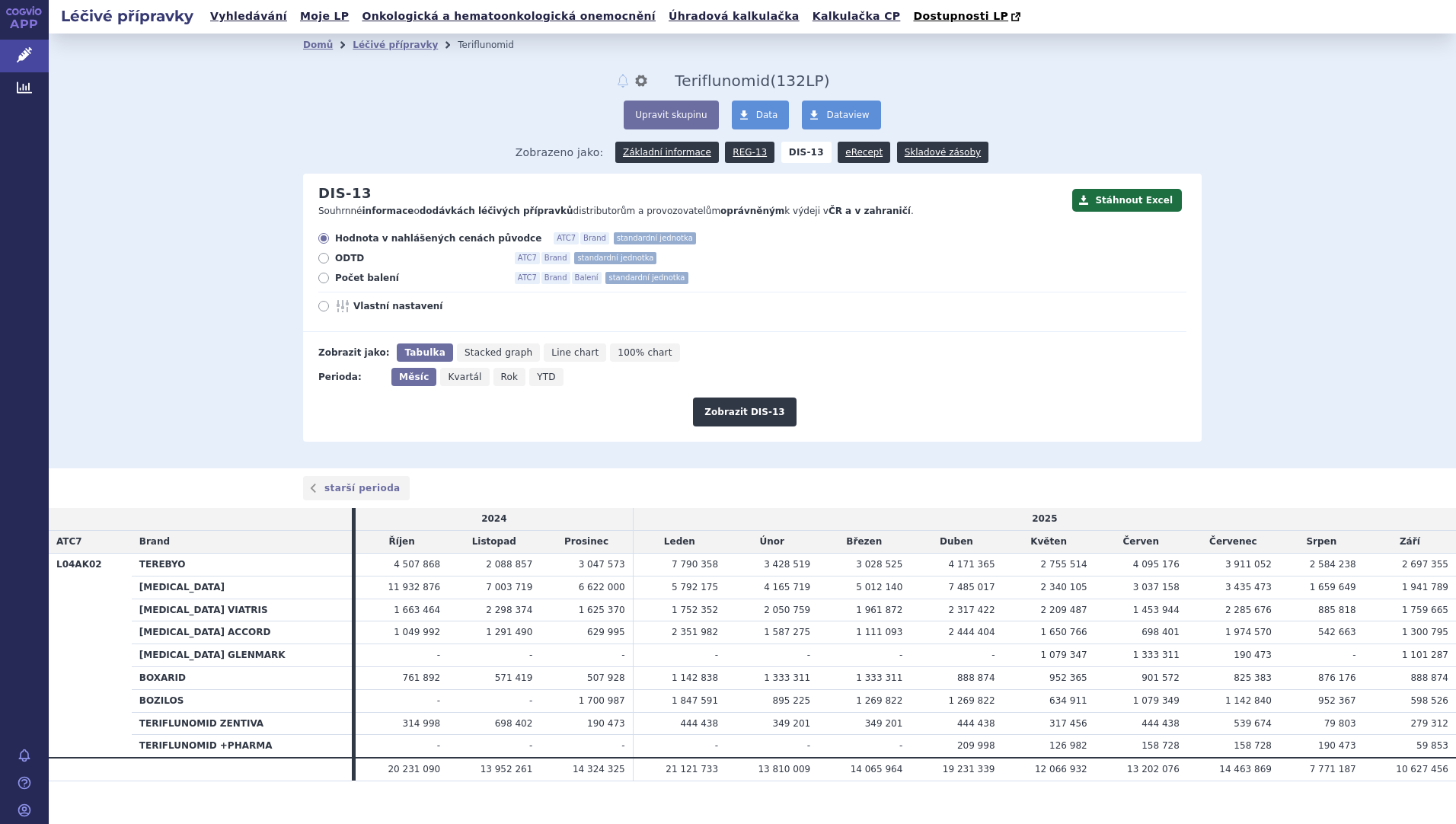
click at [320, 306] on icon at bounding box center [323, 306] width 11 height 11
click at [320, 306] on input "Vlastní nastavení" at bounding box center [325, 308] width 10 height 10
radio input "true"
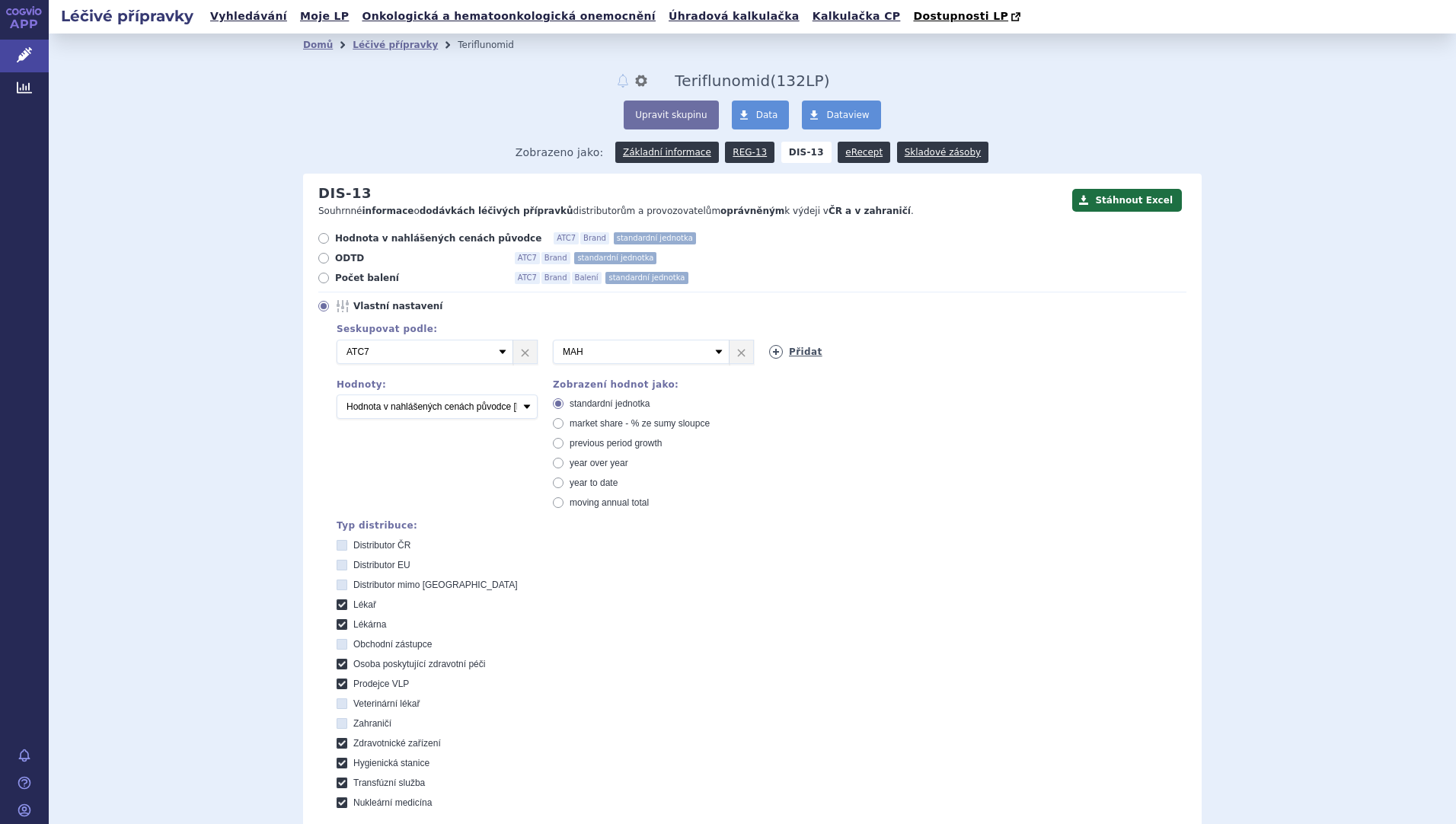
click at [797, 346] on link "Přidat" at bounding box center [795, 351] width 53 height 14
click at [922, 354] on select "Vyberte groupování ATC3 ATC5 ATC7 Brand Balení SÚKL kód MAH VPOIS Referenční sk…" at bounding box center [857, 351] width 177 height 25
select select "mah"
click at [769, 340] on select "Vyberte groupování ATC3 ATC5 ATC7 Brand Balení SÚKL kód MAH VPOIS Referenční sk…" at bounding box center [857, 351] width 177 height 25
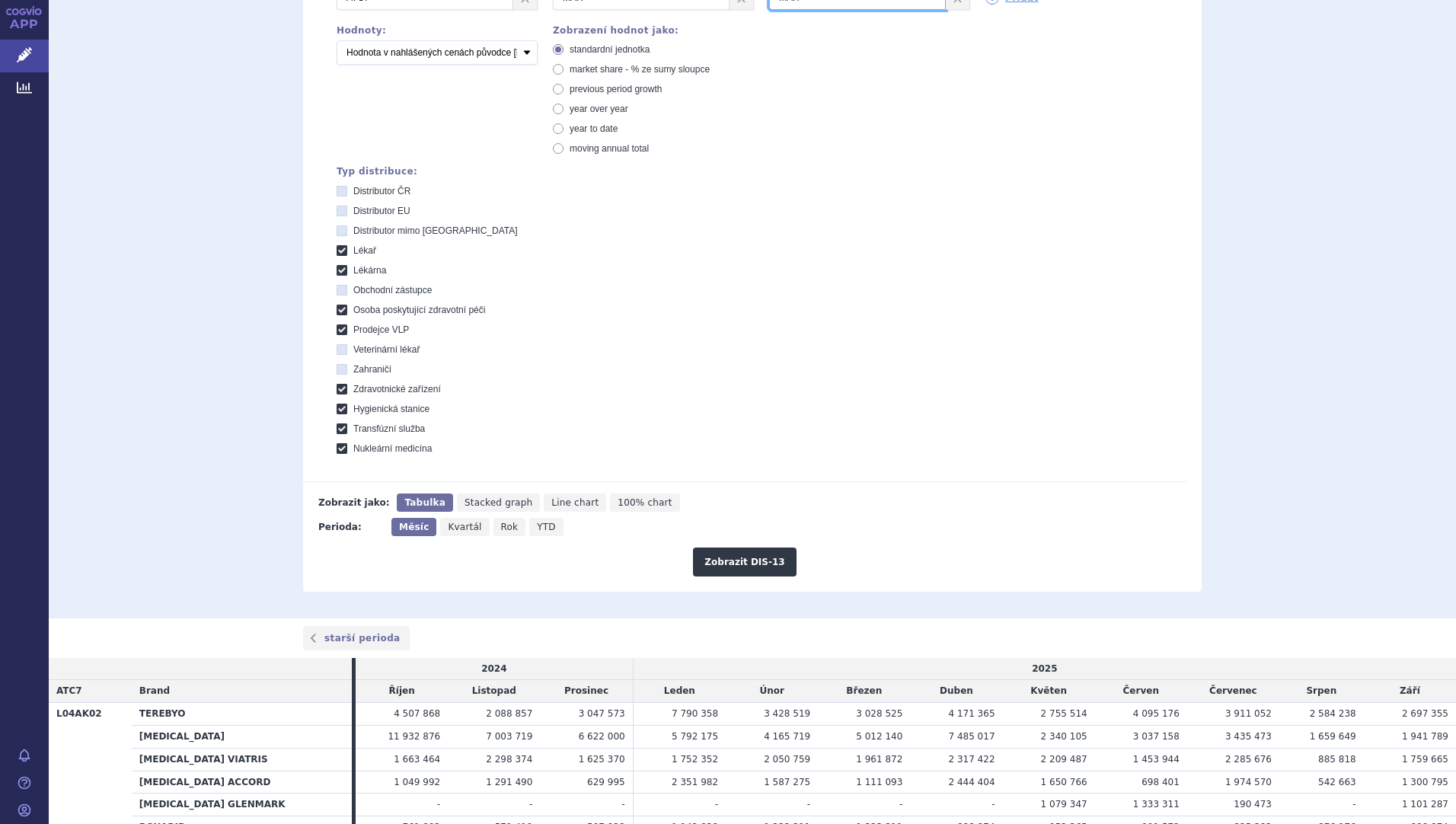
scroll to position [362, 0]
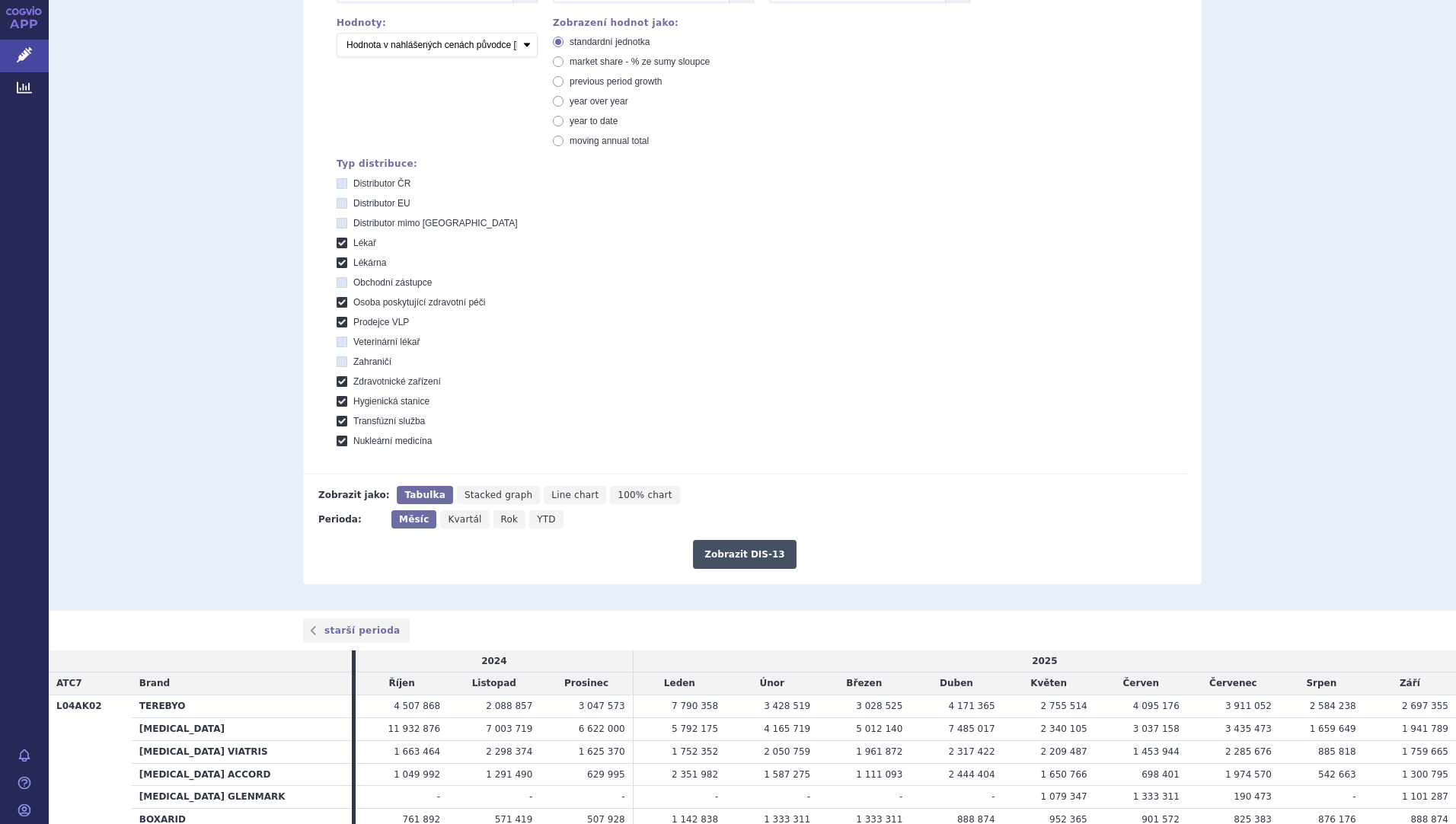
click at [762, 549] on button "Zobrazit DIS-13" at bounding box center [743, 555] width 102 height 29
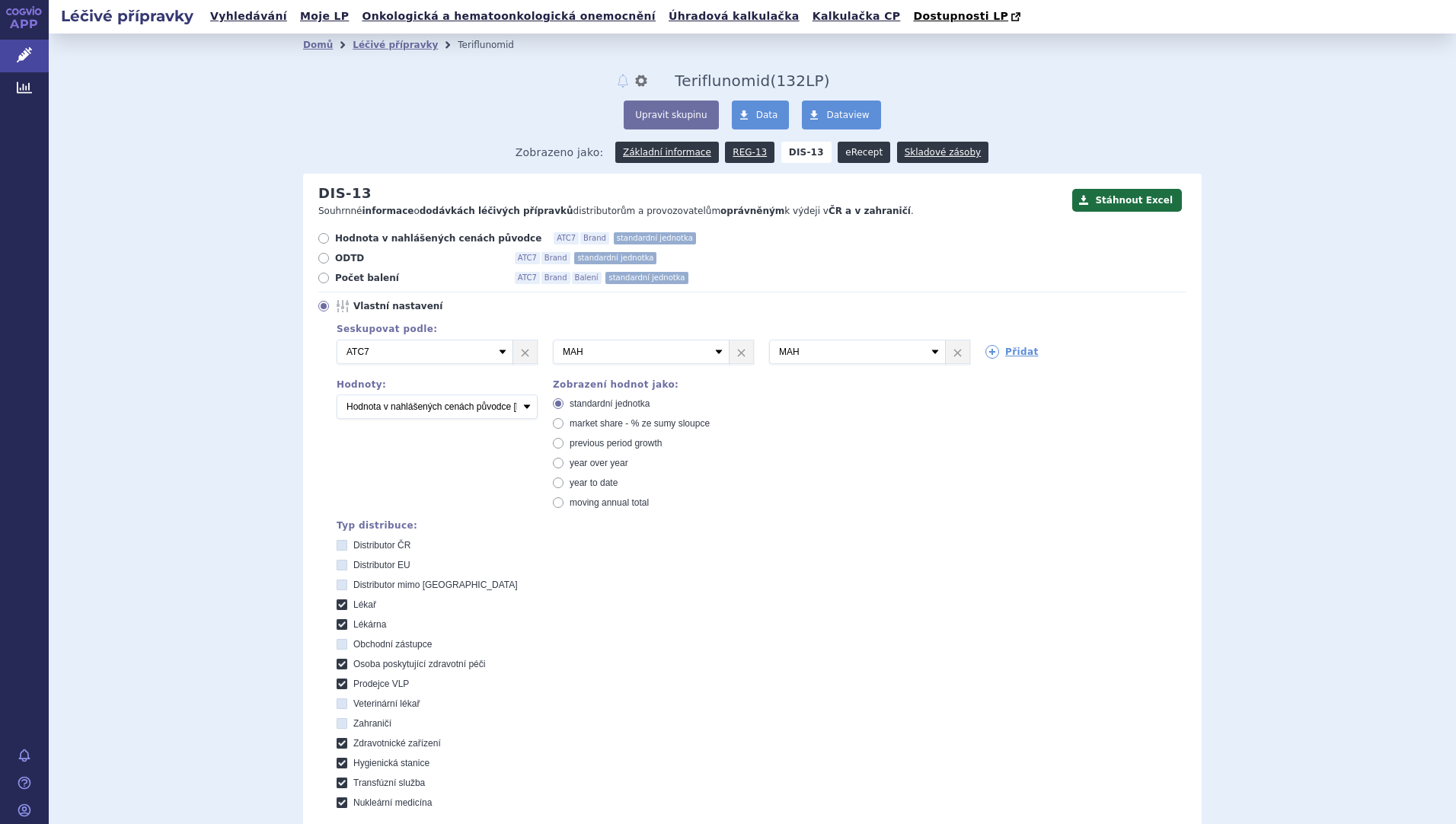
click at [837, 159] on link "eRecept" at bounding box center [863, 152] width 52 height 21
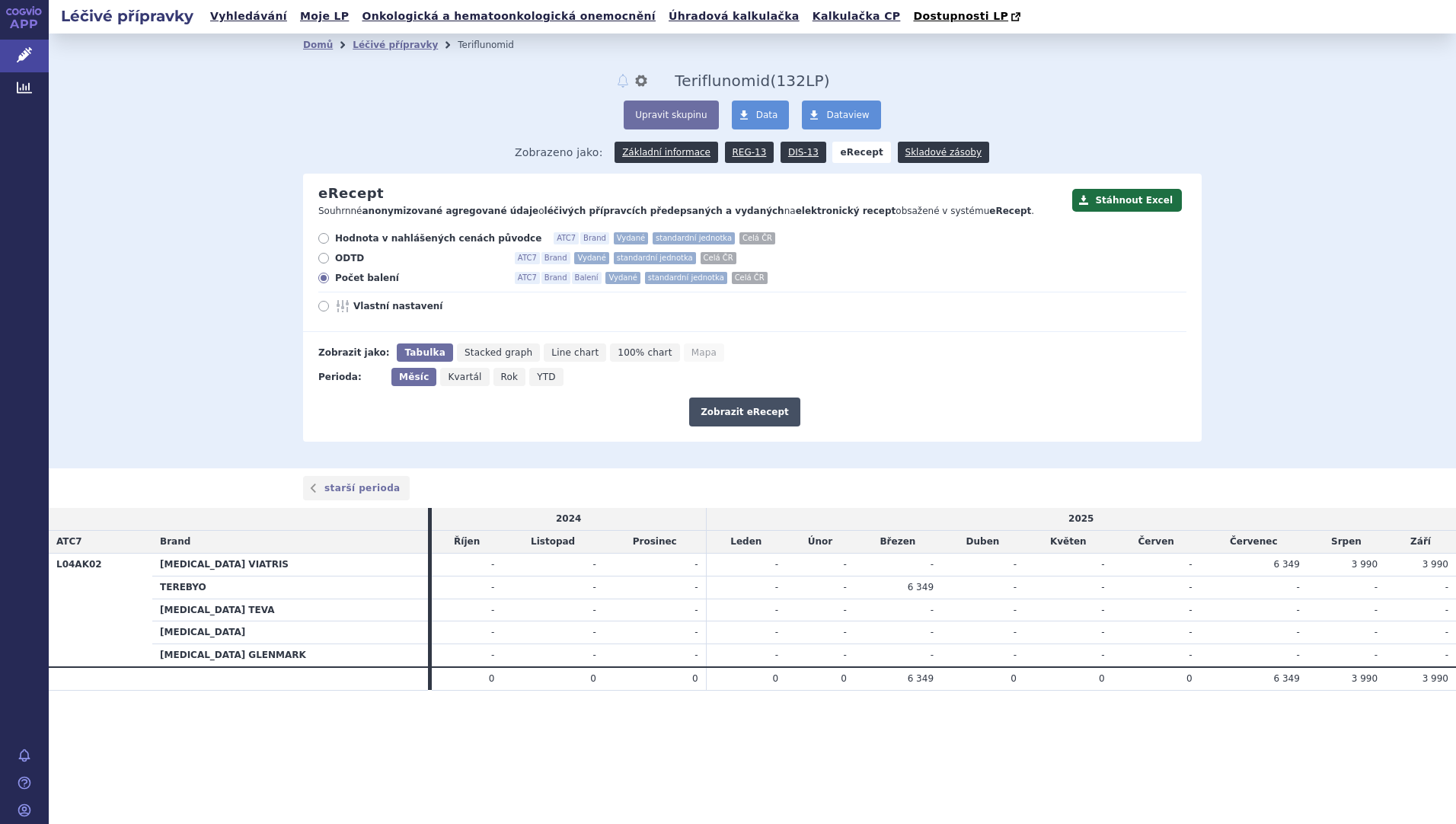
click at [787, 420] on button "Zobrazit eRecept" at bounding box center [744, 412] width 111 height 29
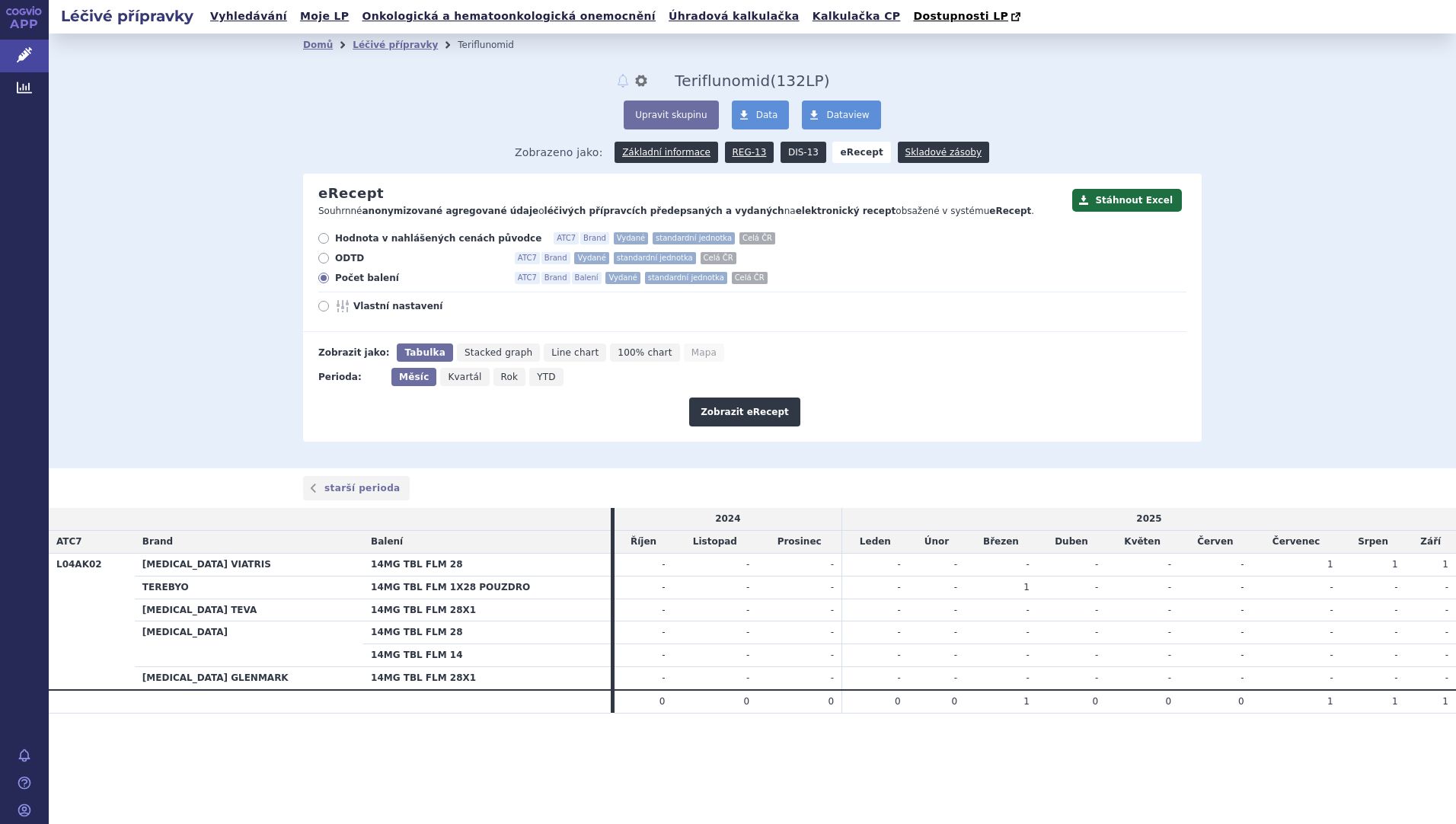
click at [792, 151] on link "DIS-13" at bounding box center [803, 152] width 46 height 21
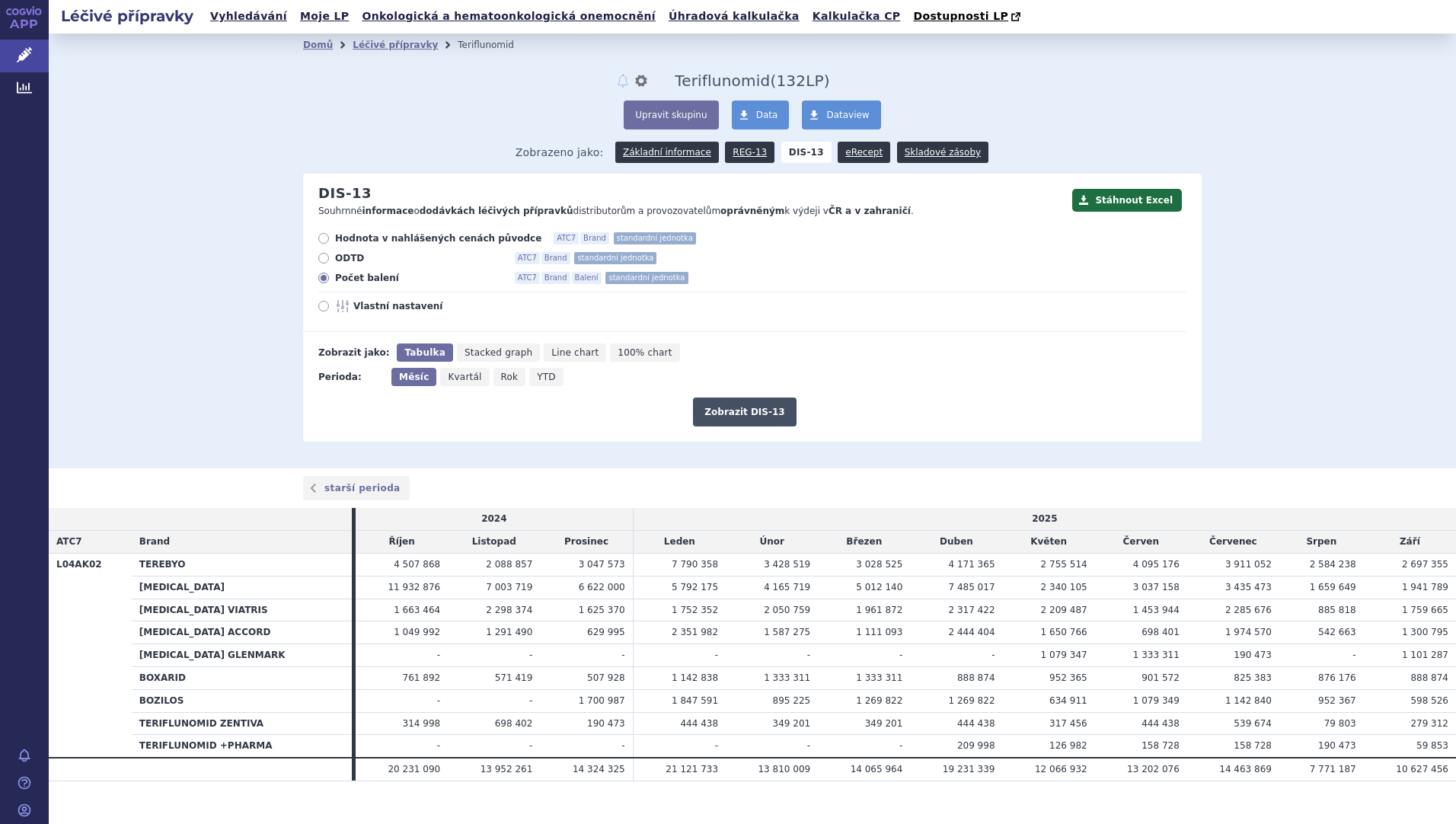
click at [769, 412] on button "Zobrazit DIS-13" at bounding box center [743, 412] width 102 height 29
